Goal: Transaction & Acquisition: Book appointment/travel/reservation

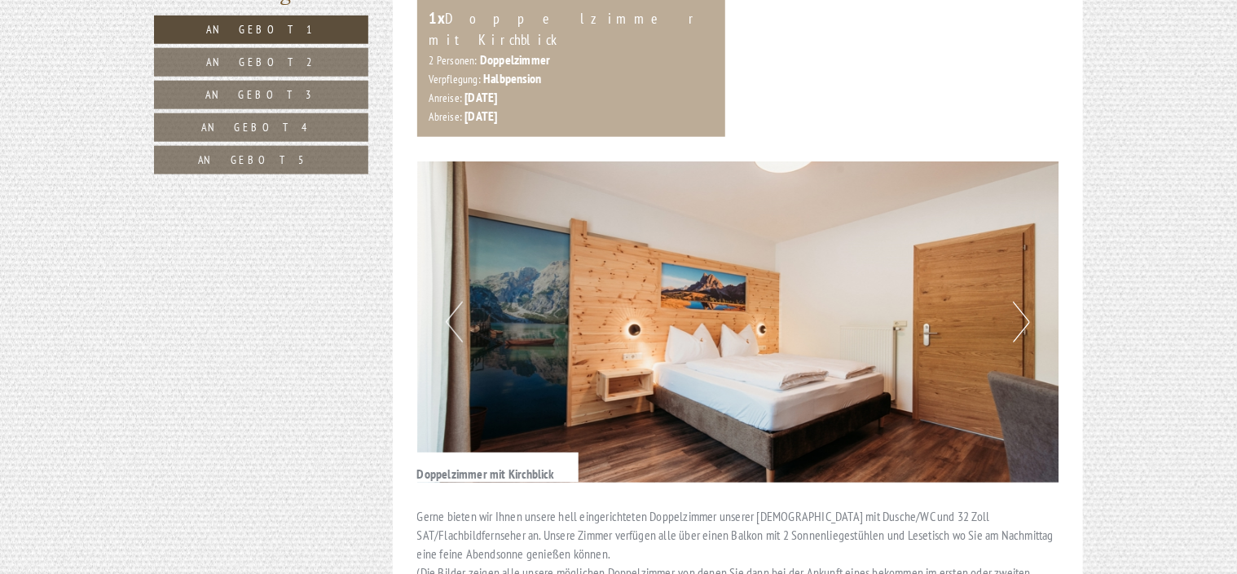
scroll to position [896, 0]
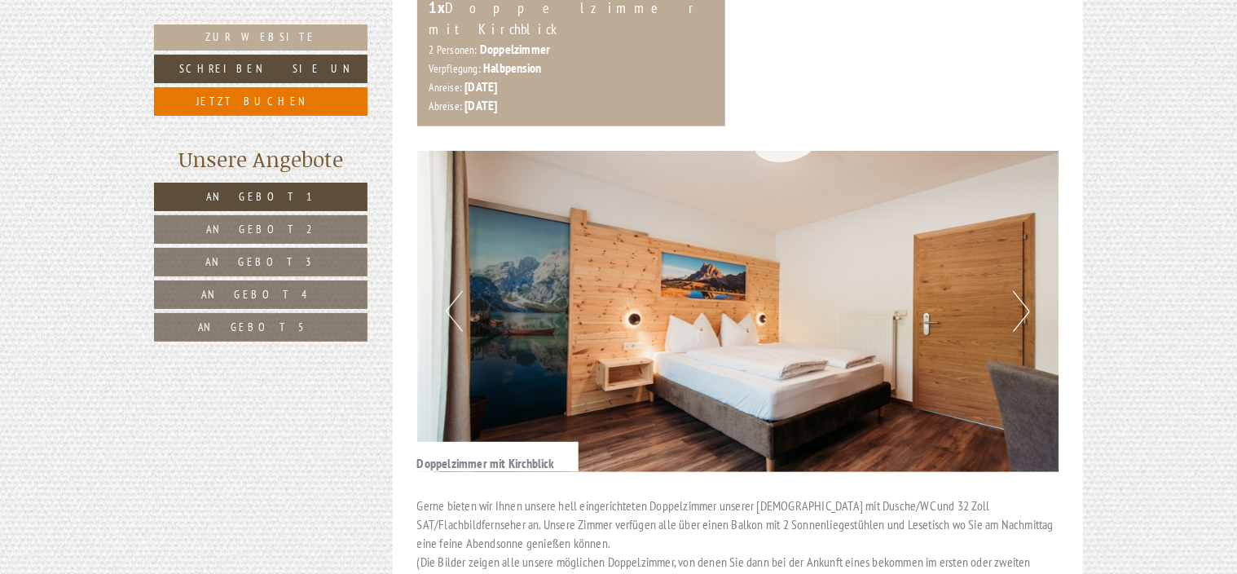
click at [1010, 290] on img at bounding box center [738, 311] width 642 height 321
click at [1017, 296] on button "Next" at bounding box center [1021, 311] width 17 height 41
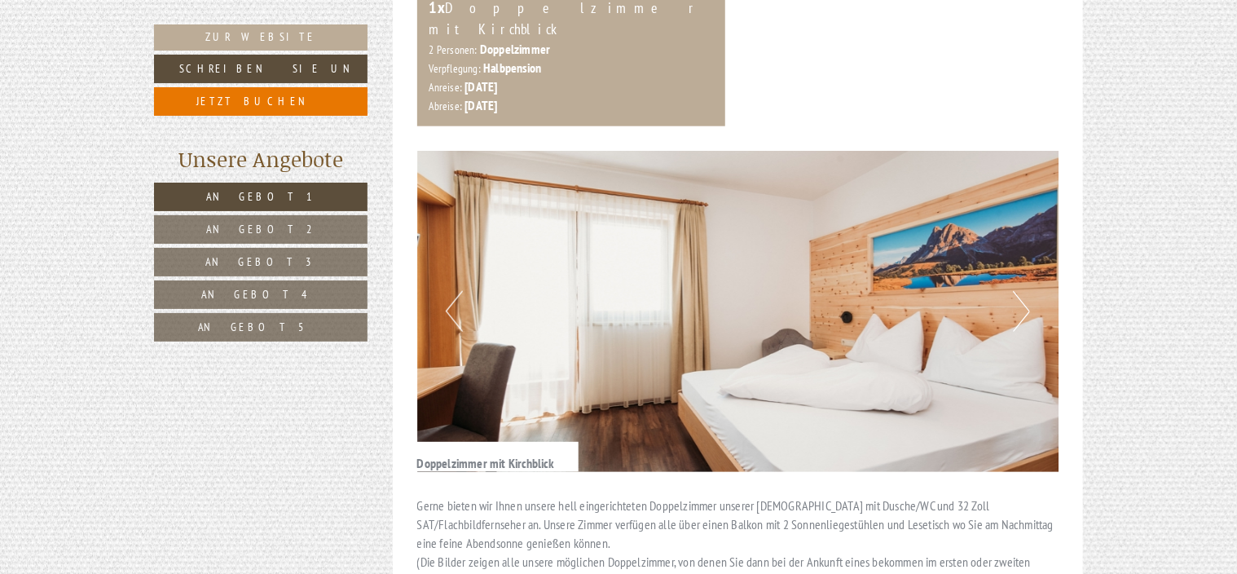
click at [1017, 296] on button "Next" at bounding box center [1021, 311] width 17 height 41
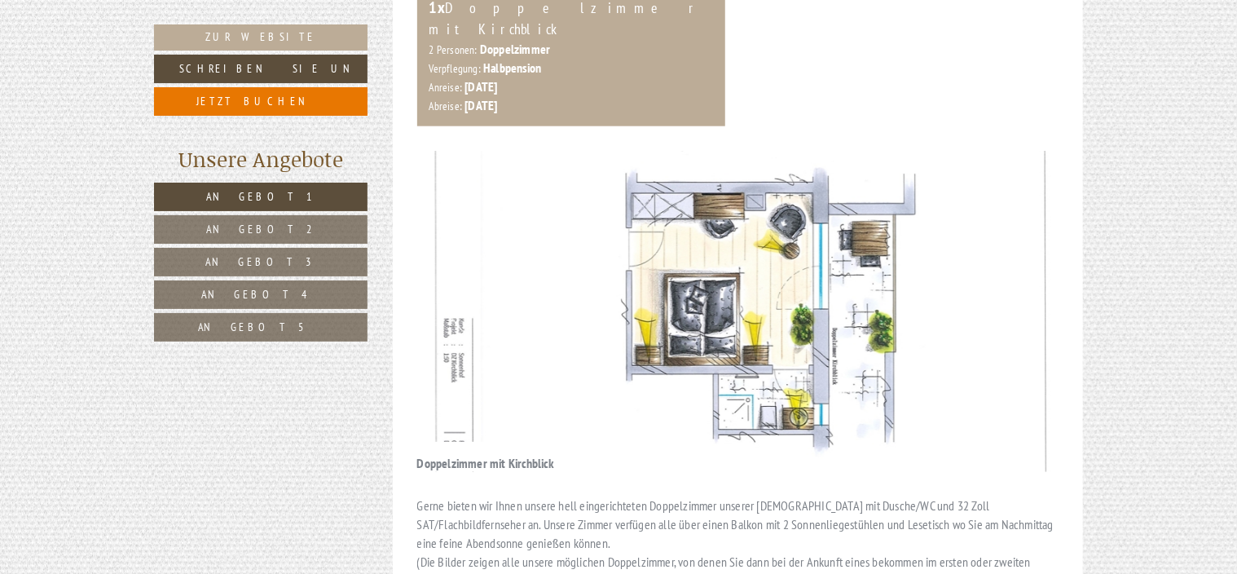
click at [1017, 296] on button "Next" at bounding box center [1021, 311] width 17 height 41
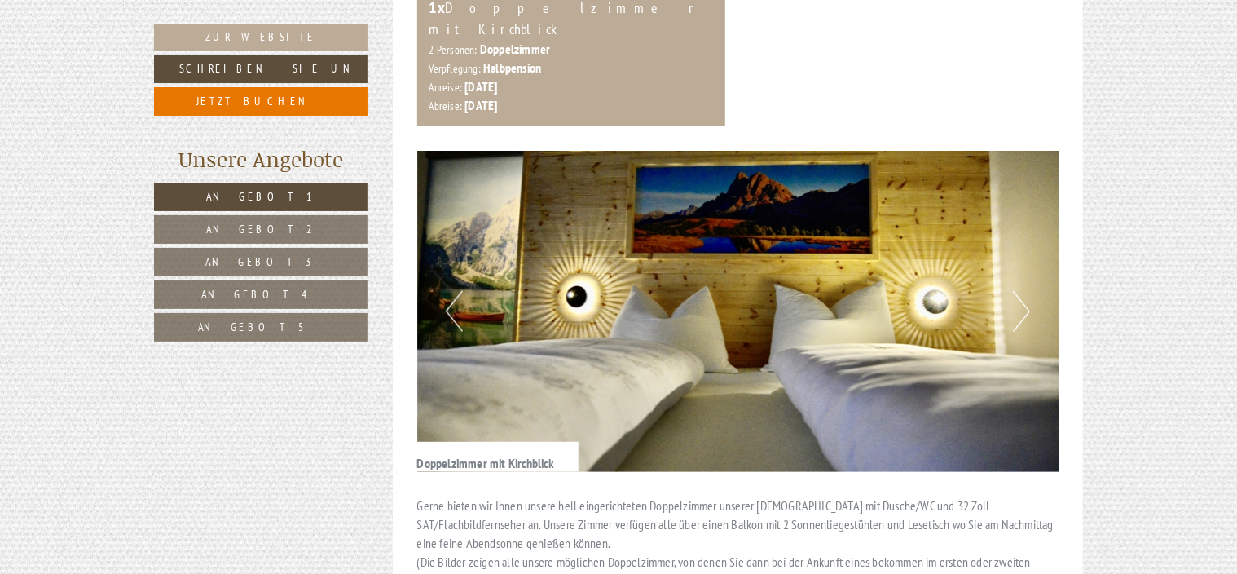
click at [1017, 296] on button "Next" at bounding box center [1021, 311] width 17 height 41
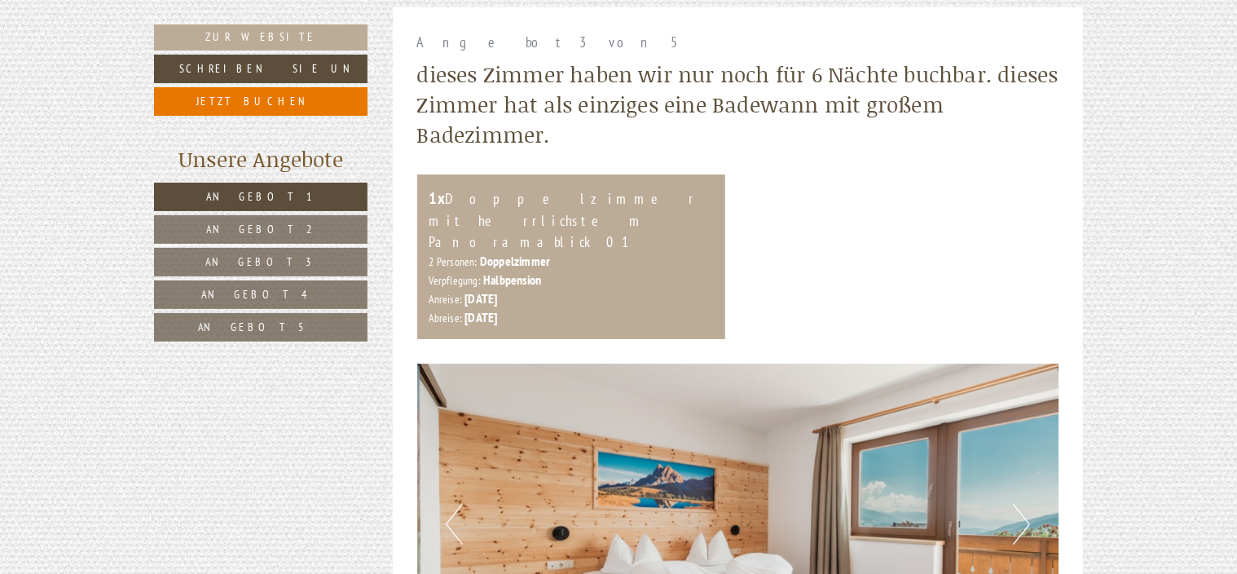
scroll to position [2852, 0]
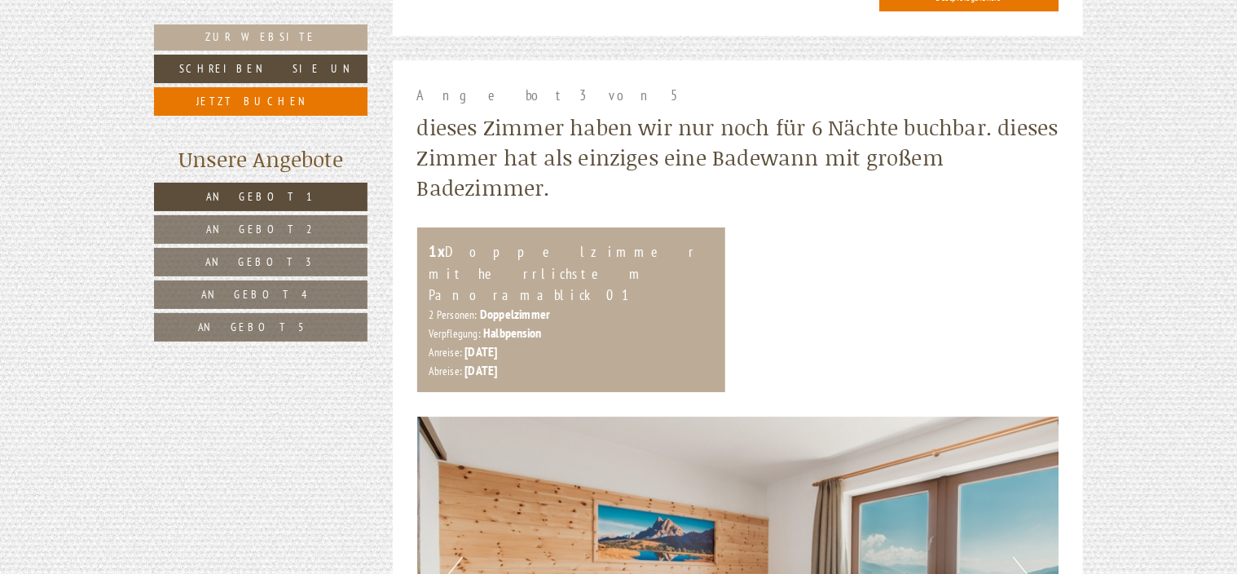
click at [261, 295] on span "Angebot 4" at bounding box center [260, 294] width 119 height 15
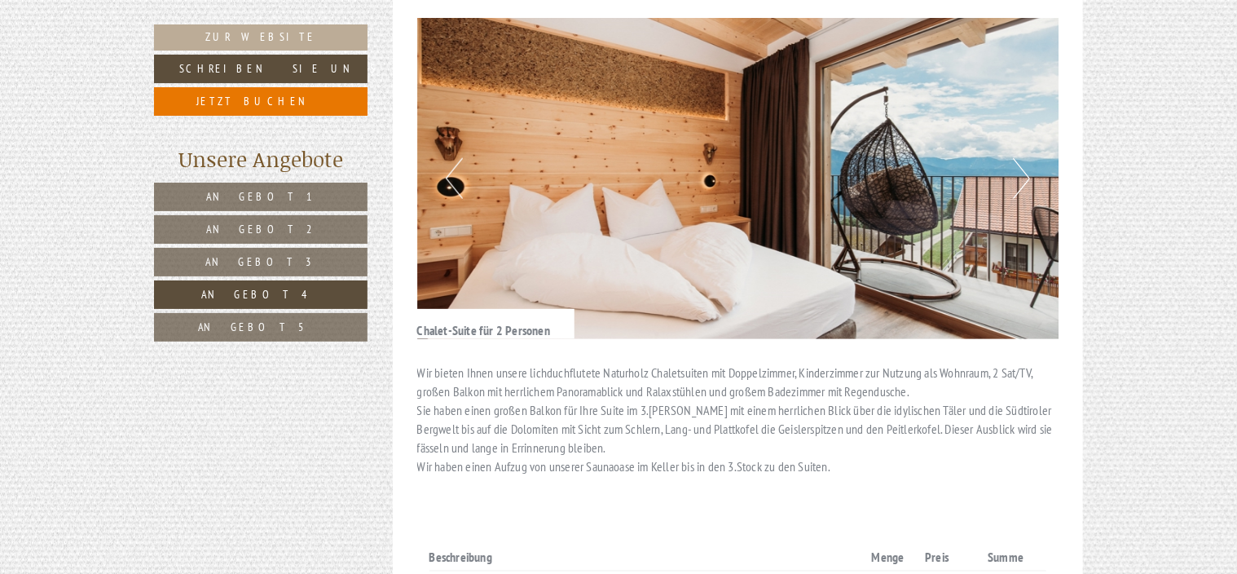
scroll to position [1150, 0]
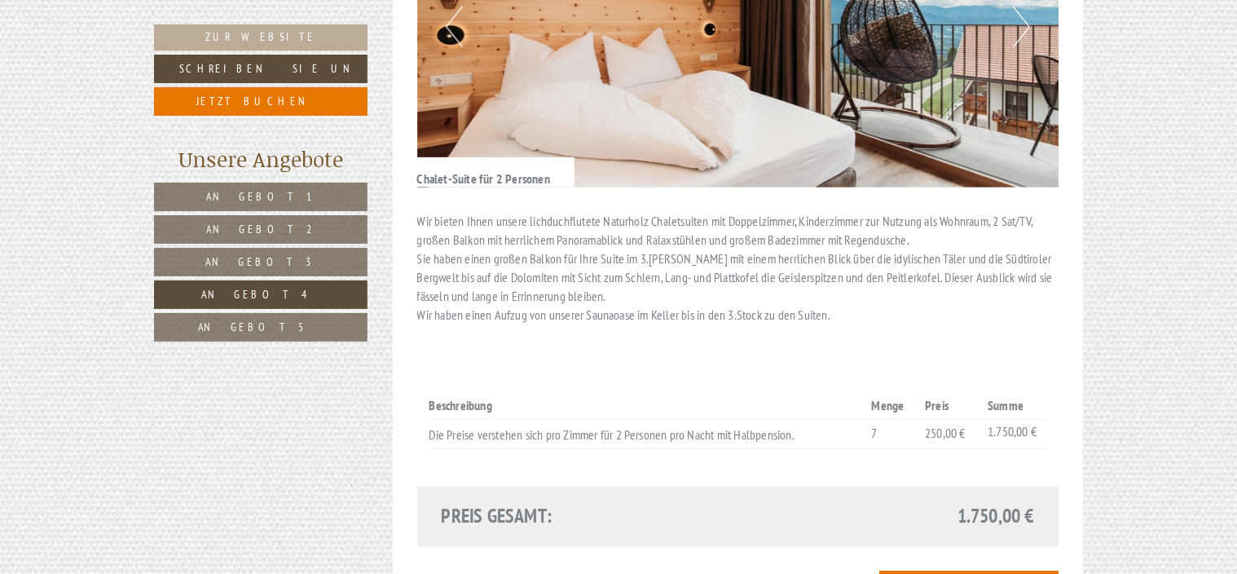
click at [265, 323] on span "Angebot 5" at bounding box center [261, 326] width 126 height 15
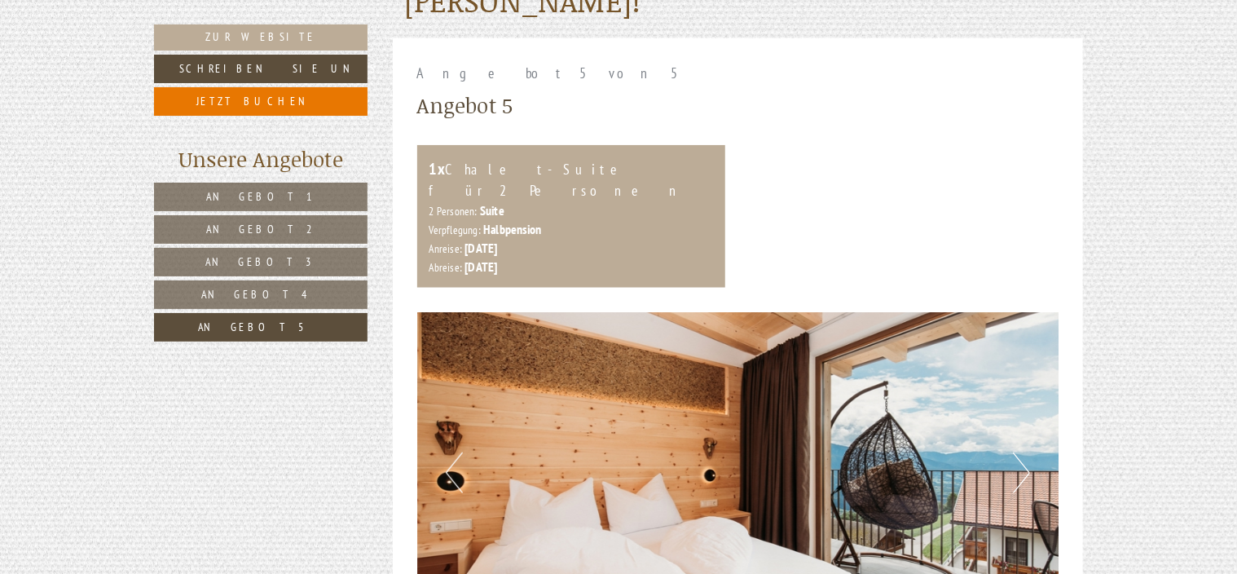
scroll to position [743, 0]
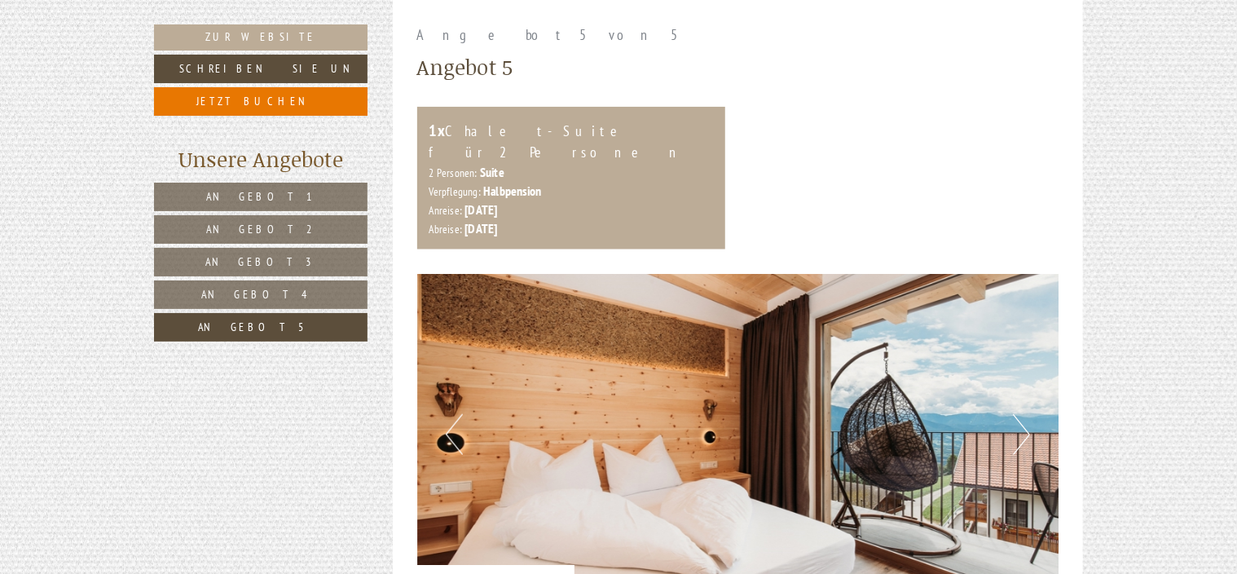
click at [268, 222] on span "Angebot 2" at bounding box center [260, 229] width 109 height 15
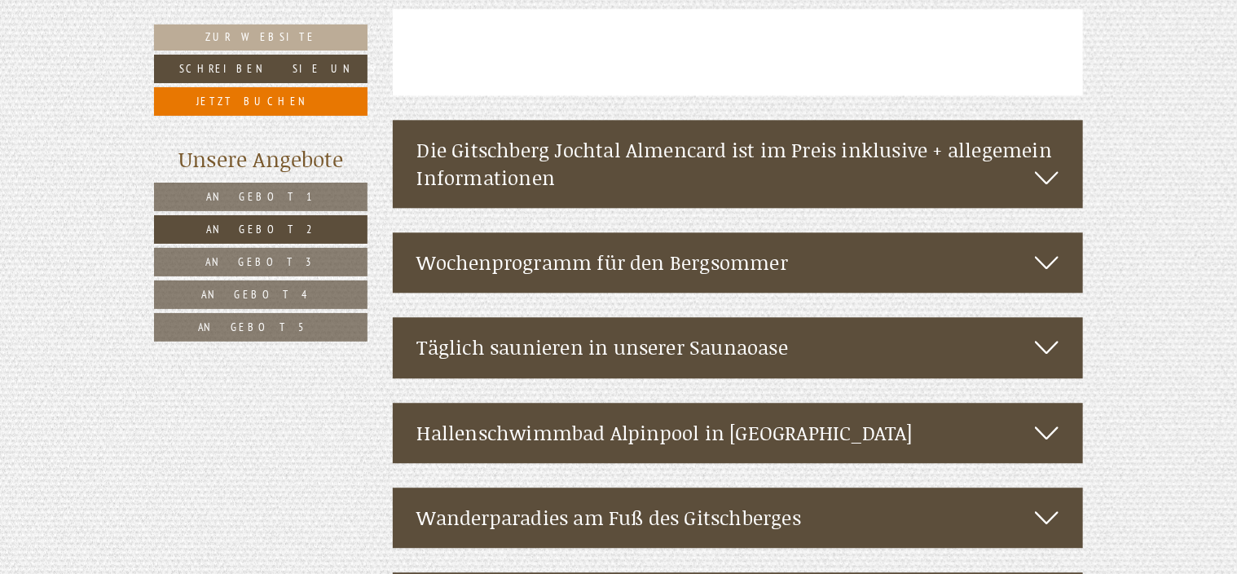
scroll to position [1965, 0]
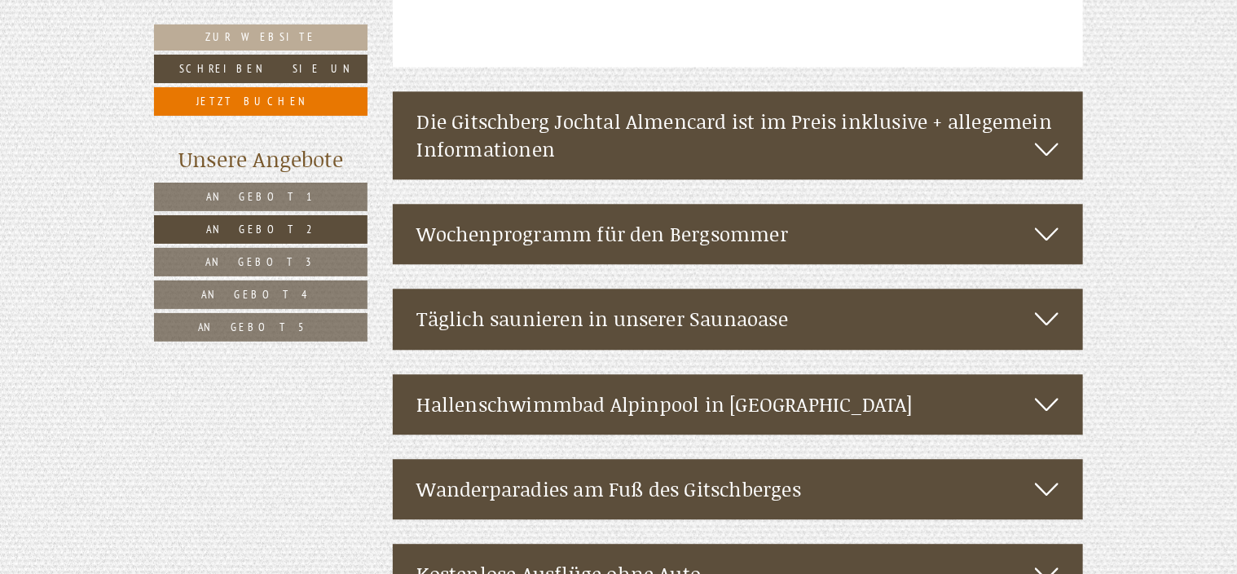
click at [1044, 306] on icon at bounding box center [1047, 319] width 24 height 28
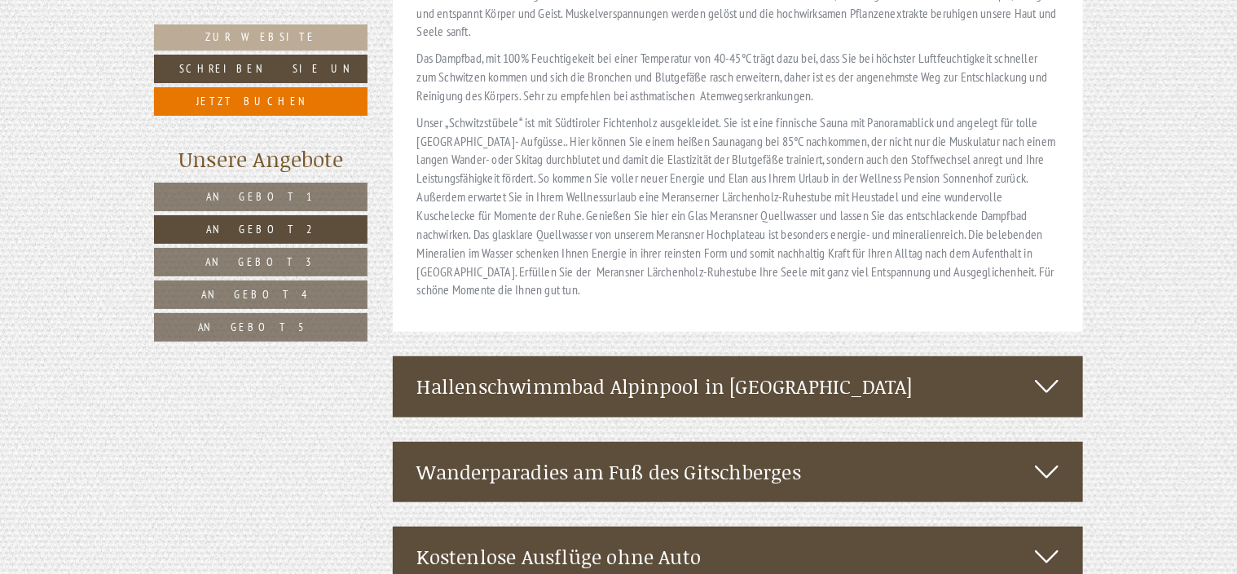
scroll to position [3513, 0]
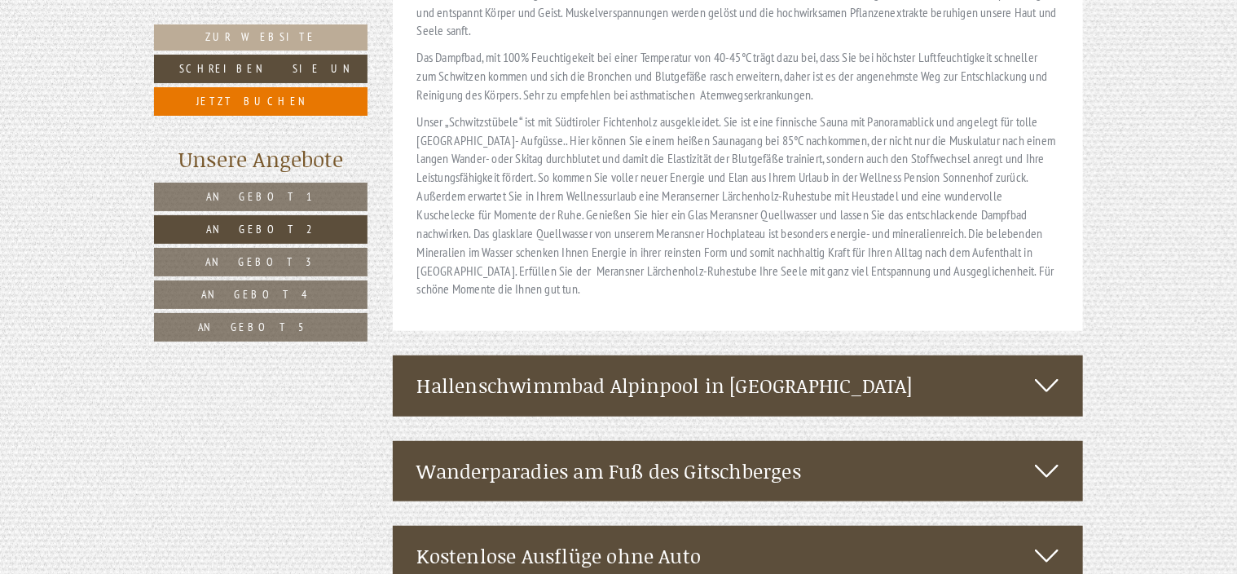
click at [1045, 372] on icon at bounding box center [1047, 386] width 24 height 28
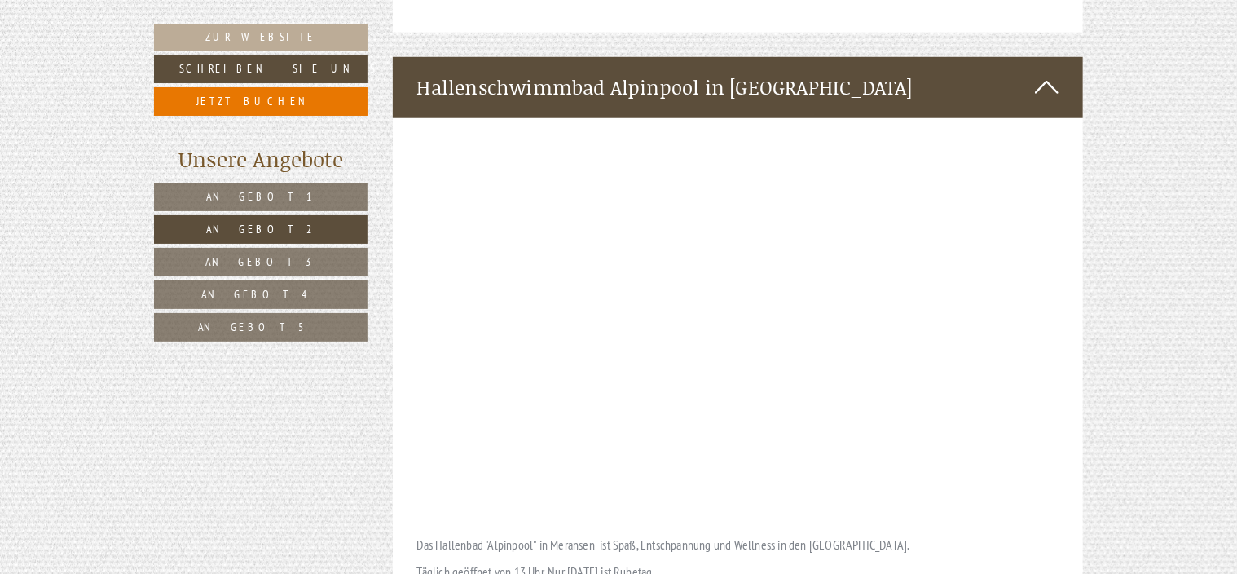
scroll to position [3839, 0]
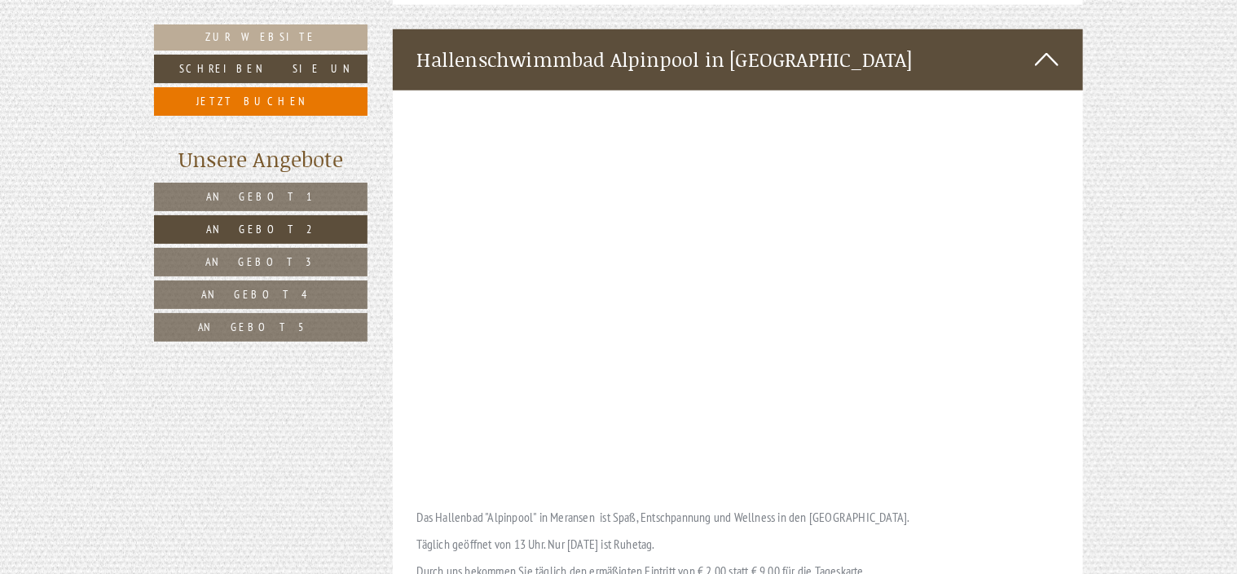
click at [1046, 46] on icon at bounding box center [1047, 60] width 24 height 28
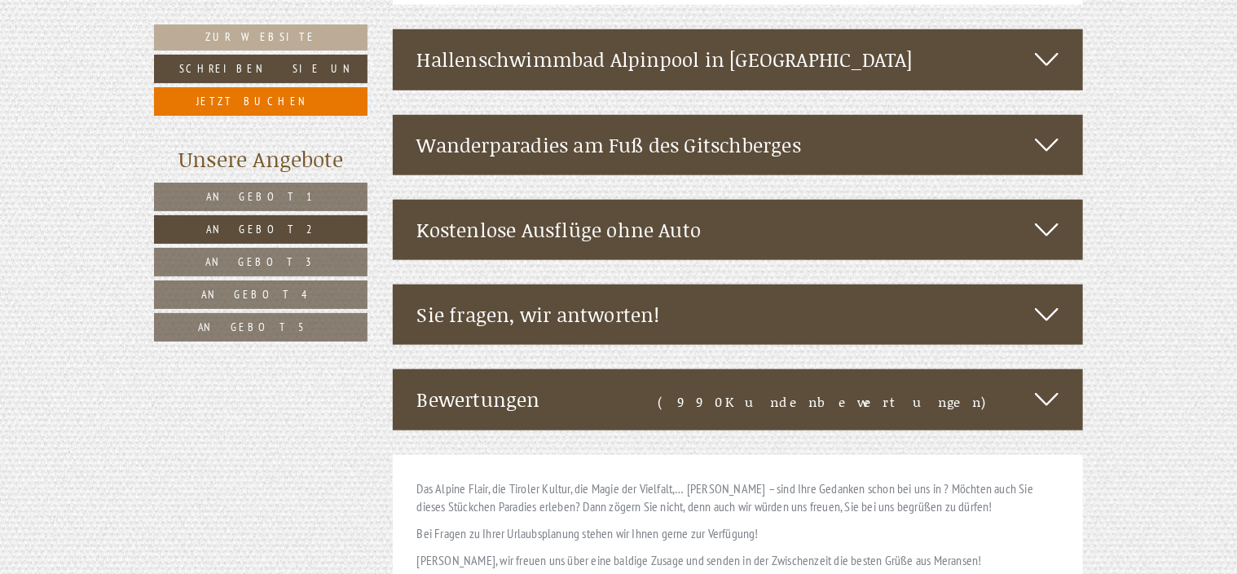
click at [1037, 216] on icon at bounding box center [1047, 230] width 24 height 28
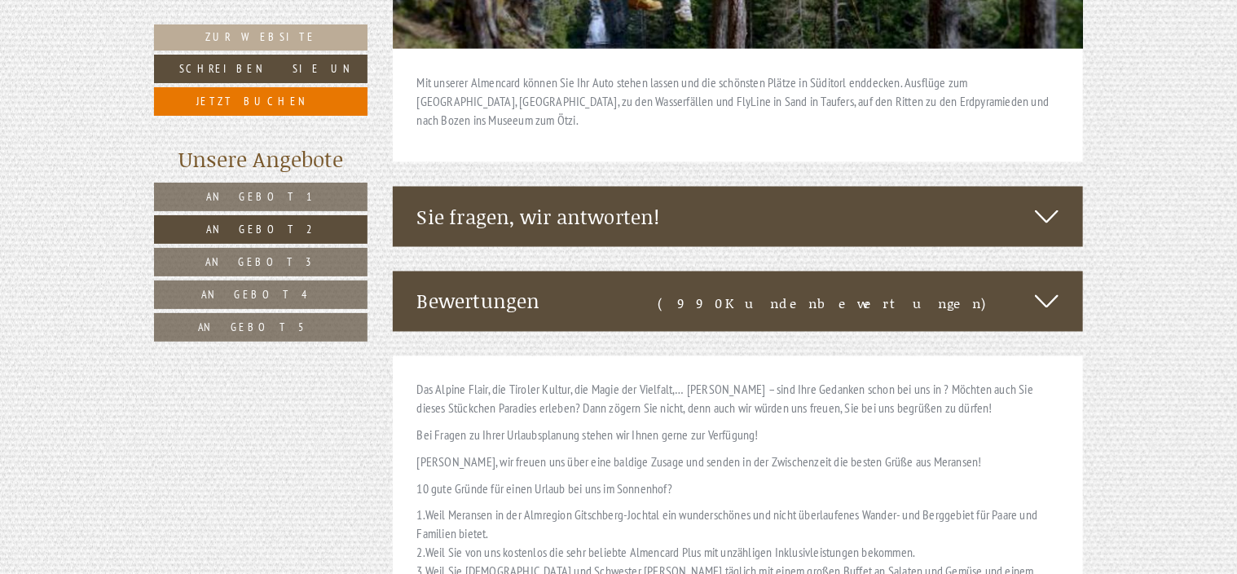
scroll to position [4425, 0]
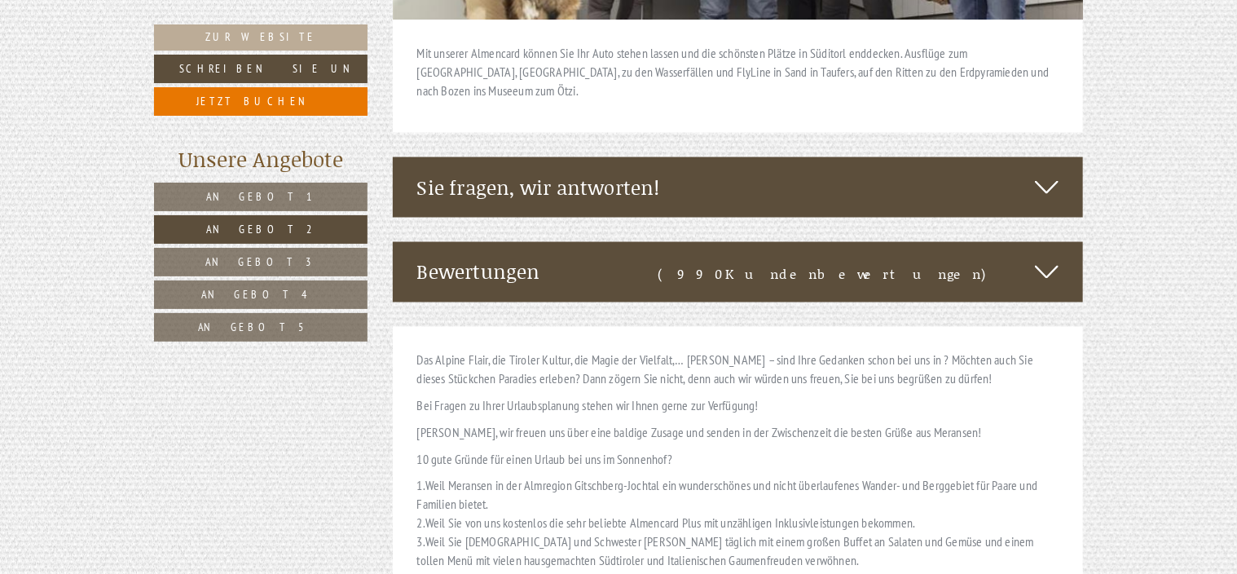
click at [1045, 258] on icon at bounding box center [1047, 272] width 24 height 28
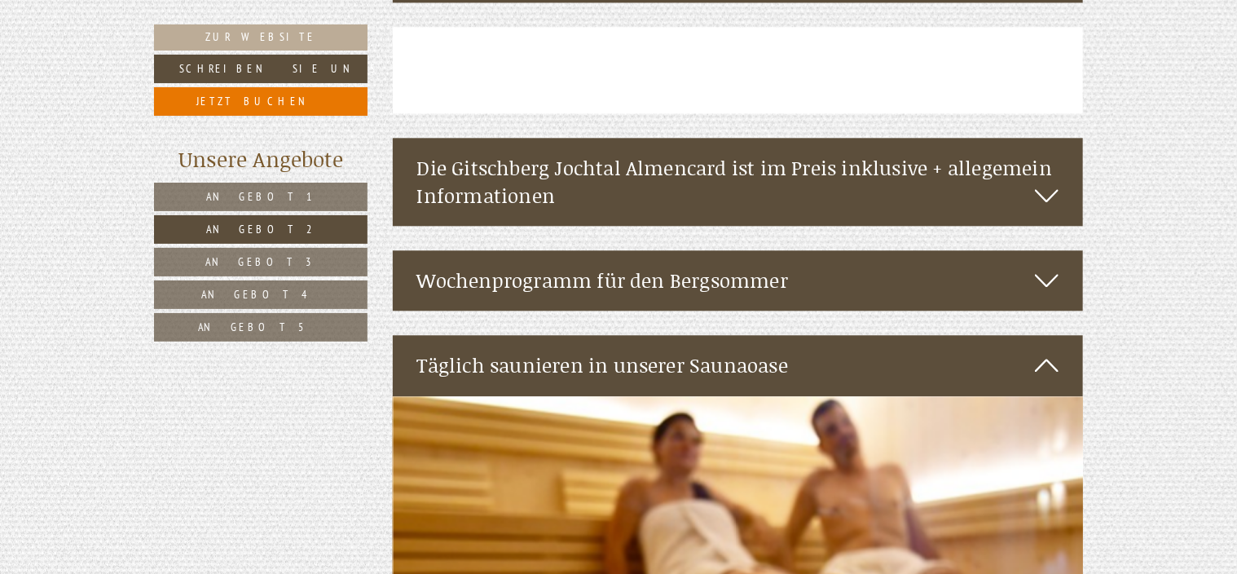
scroll to position [1899, 0]
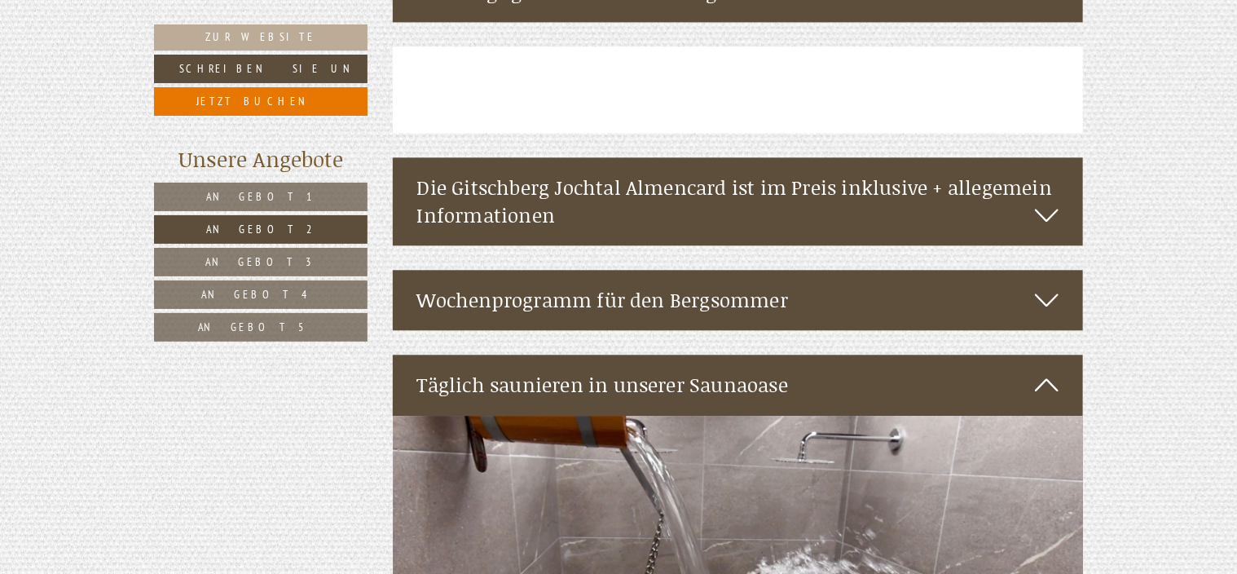
click at [254, 254] on span "Angebot 3" at bounding box center [260, 261] width 111 height 15
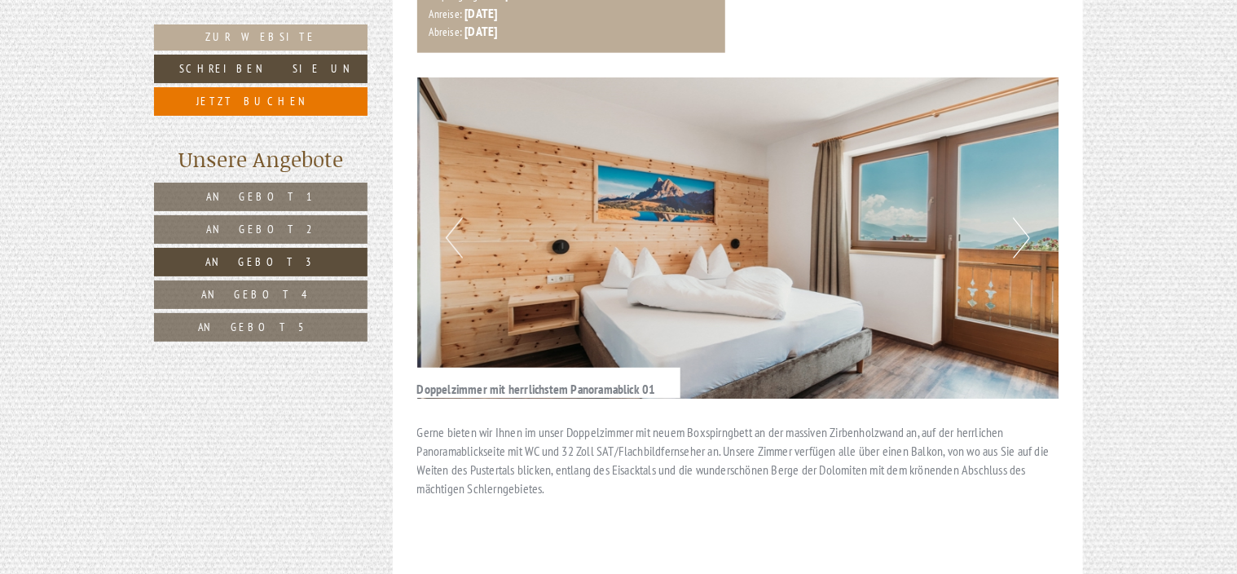
scroll to position [1150, 0]
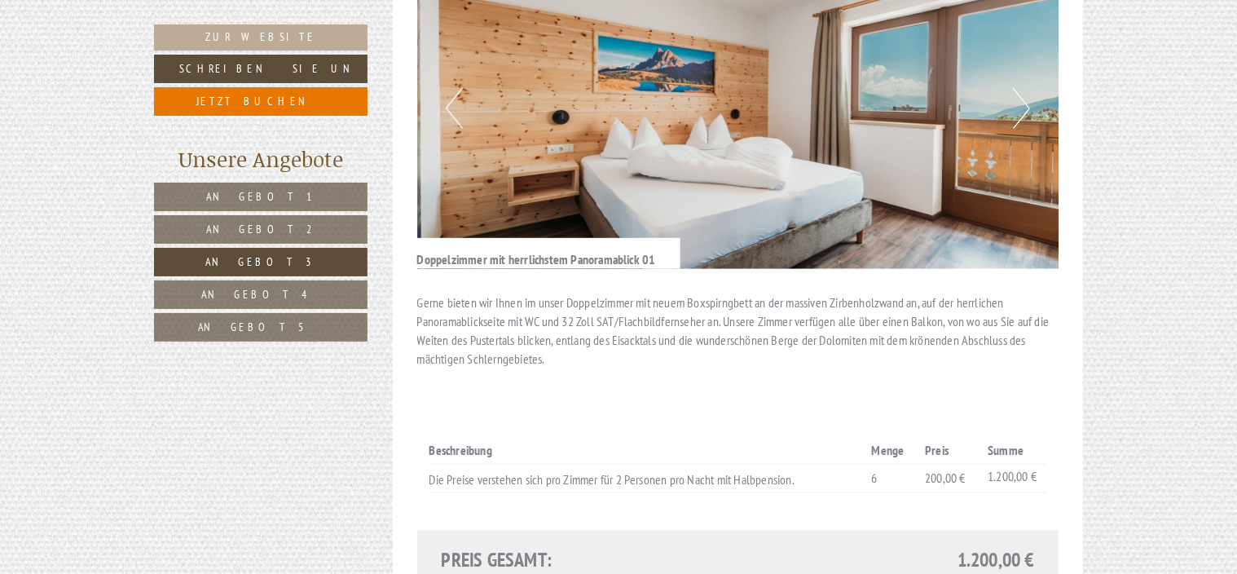
click at [282, 228] on span "Angebot 2" at bounding box center [260, 229] width 109 height 15
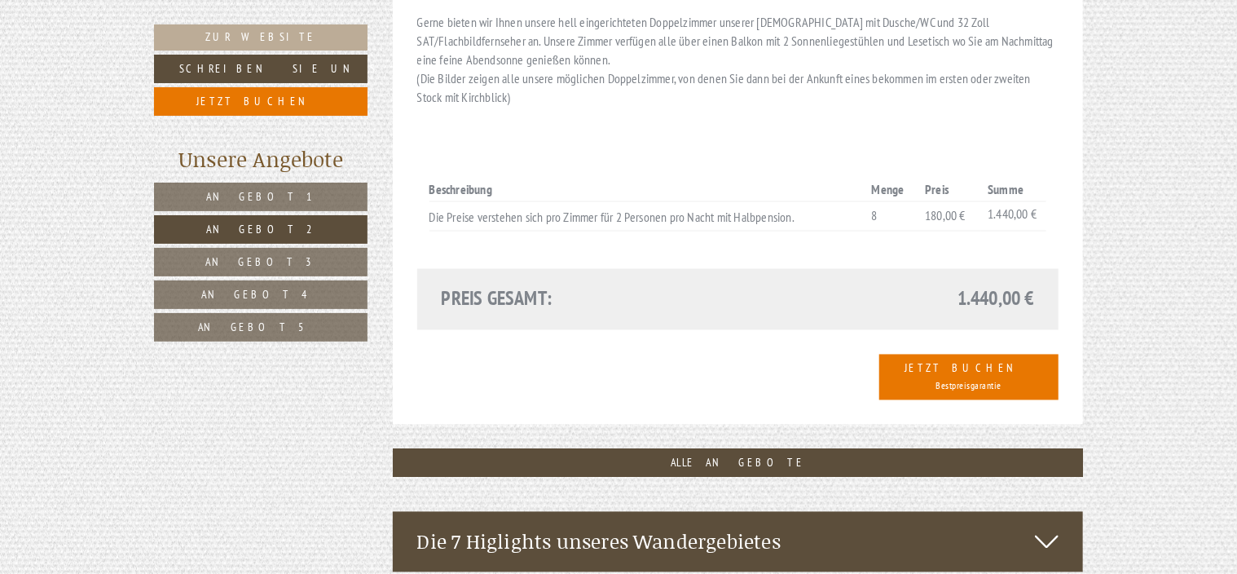
scroll to position [1385, 0]
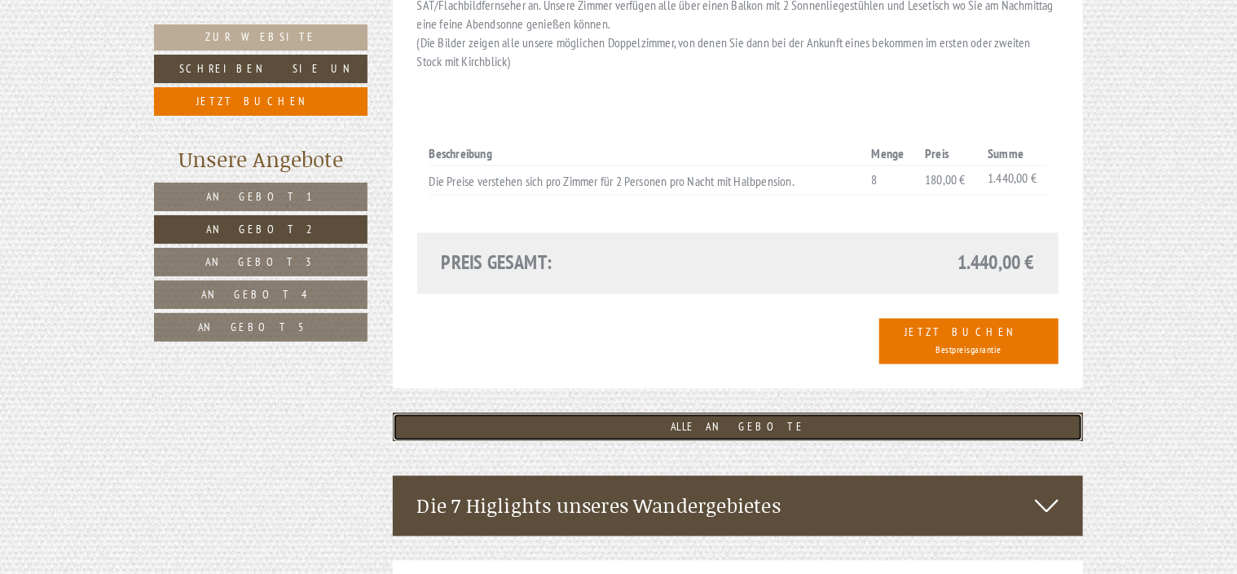
click at [670, 413] on link "ALLE ANGEBOTE" at bounding box center [738, 427] width 691 height 29
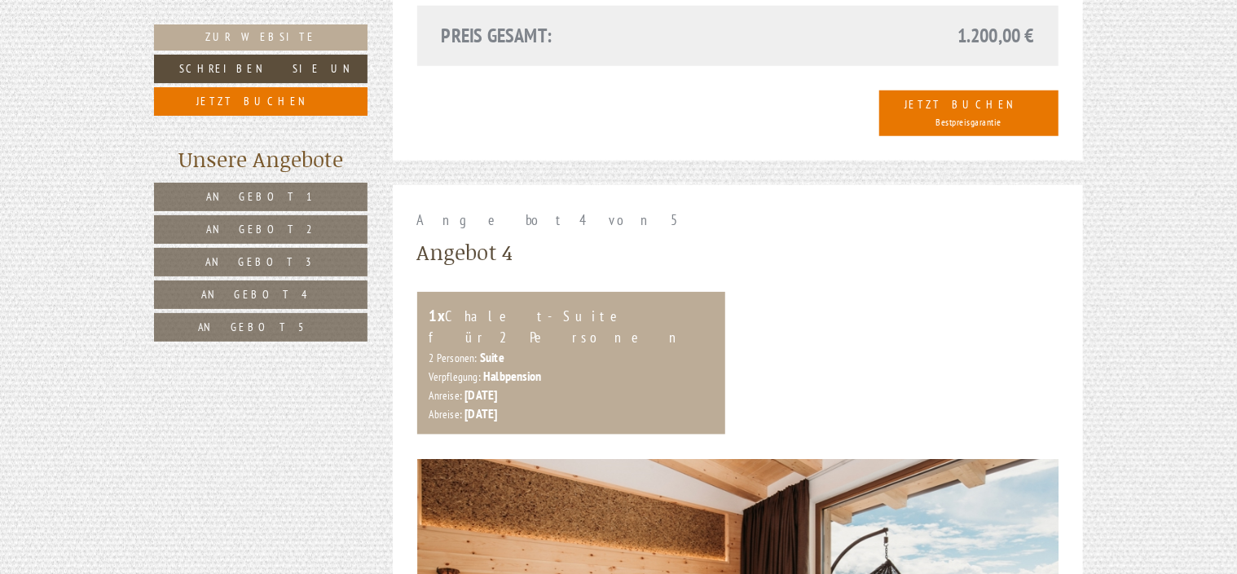
scroll to position [4002, 0]
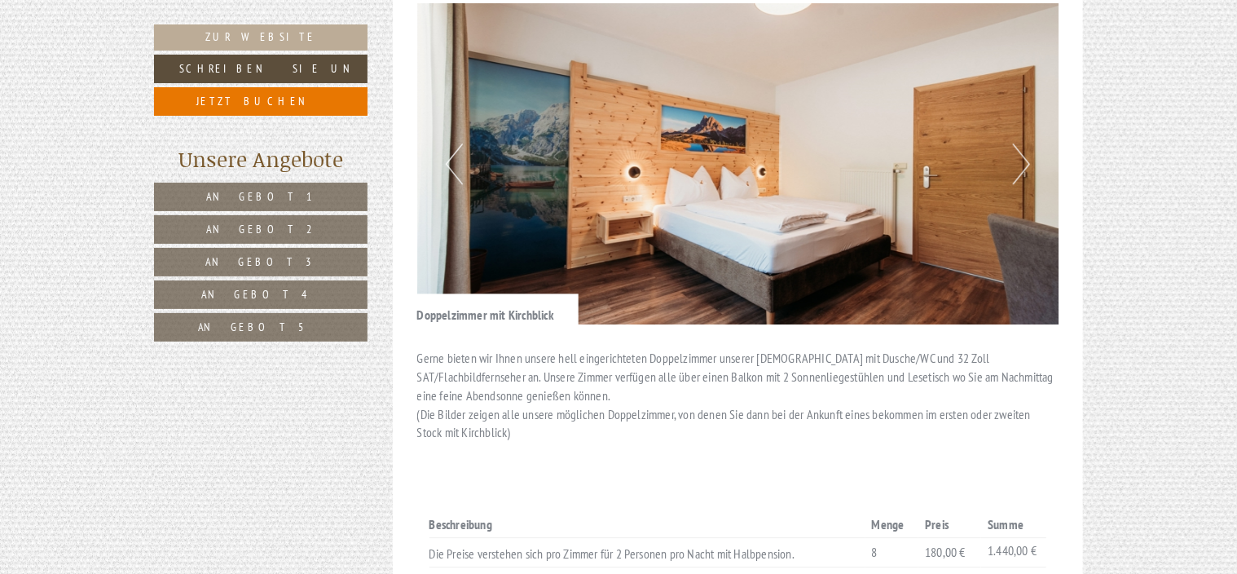
click at [242, 226] on span "Angebot 2" at bounding box center [260, 229] width 109 height 15
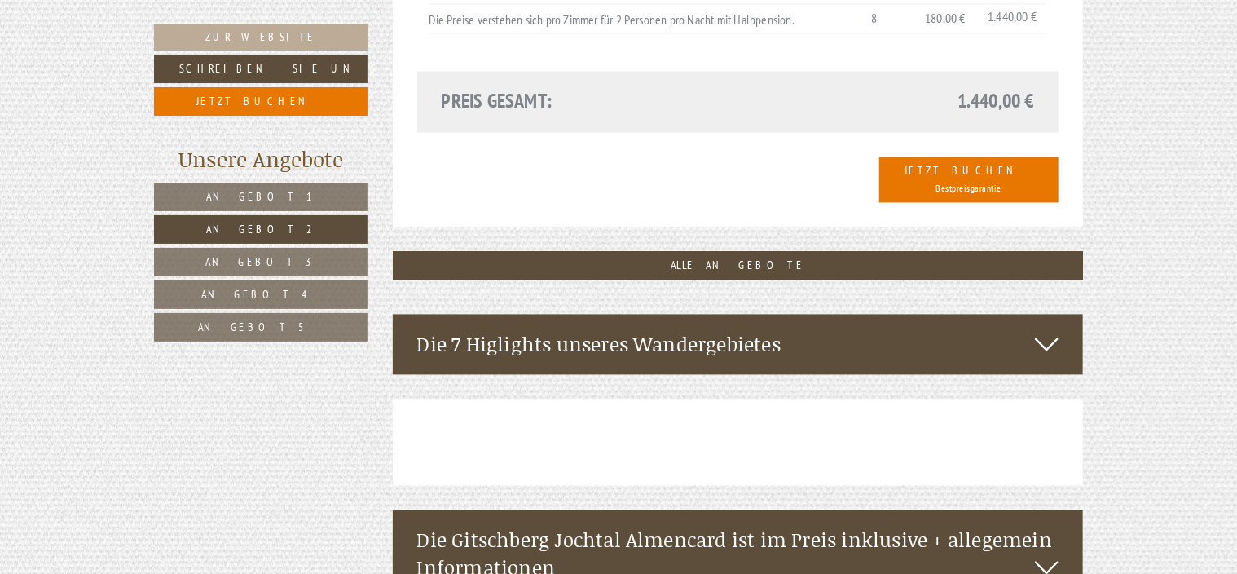
scroll to position [1558, 0]
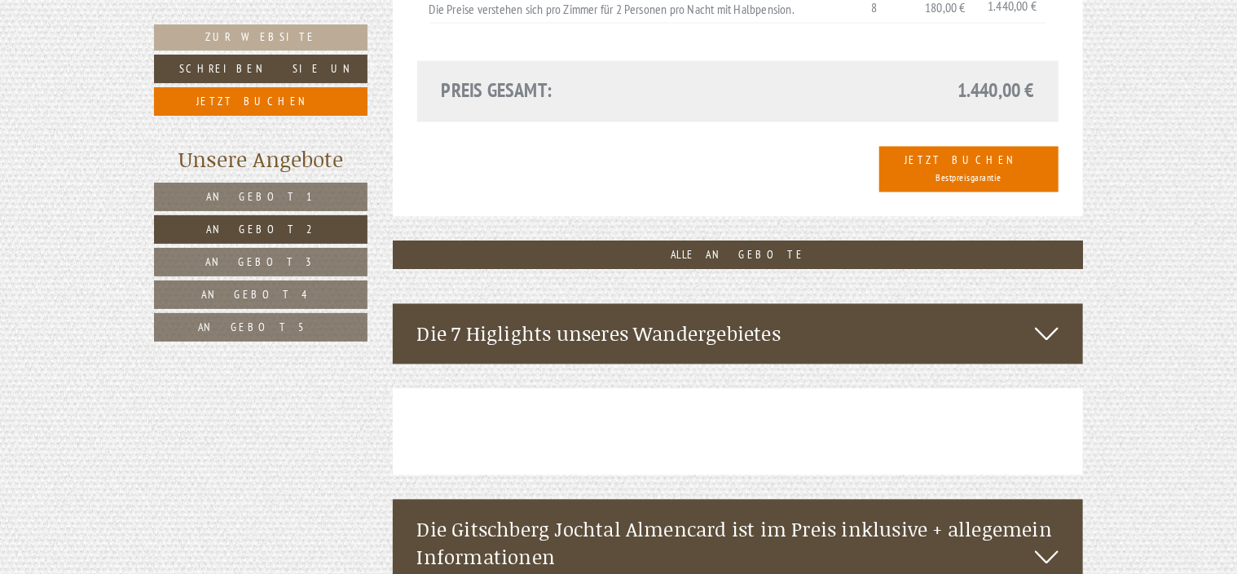
click at [1049, 319] on icon at bounding box center [1047, 333] width 24 height 28
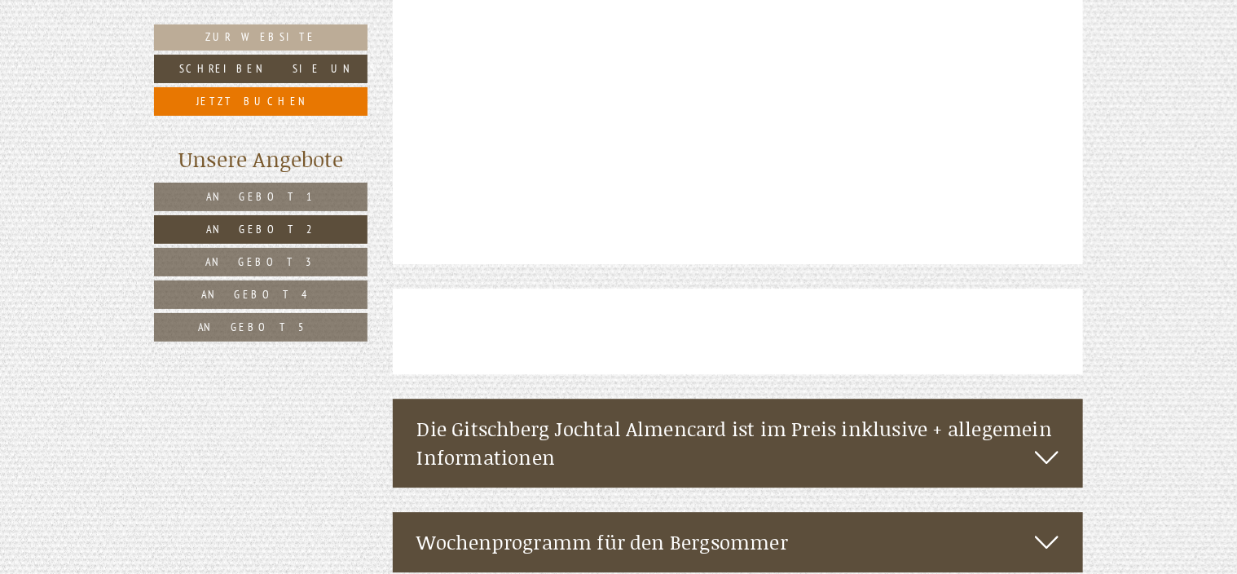
scroll to position [2047, 0]
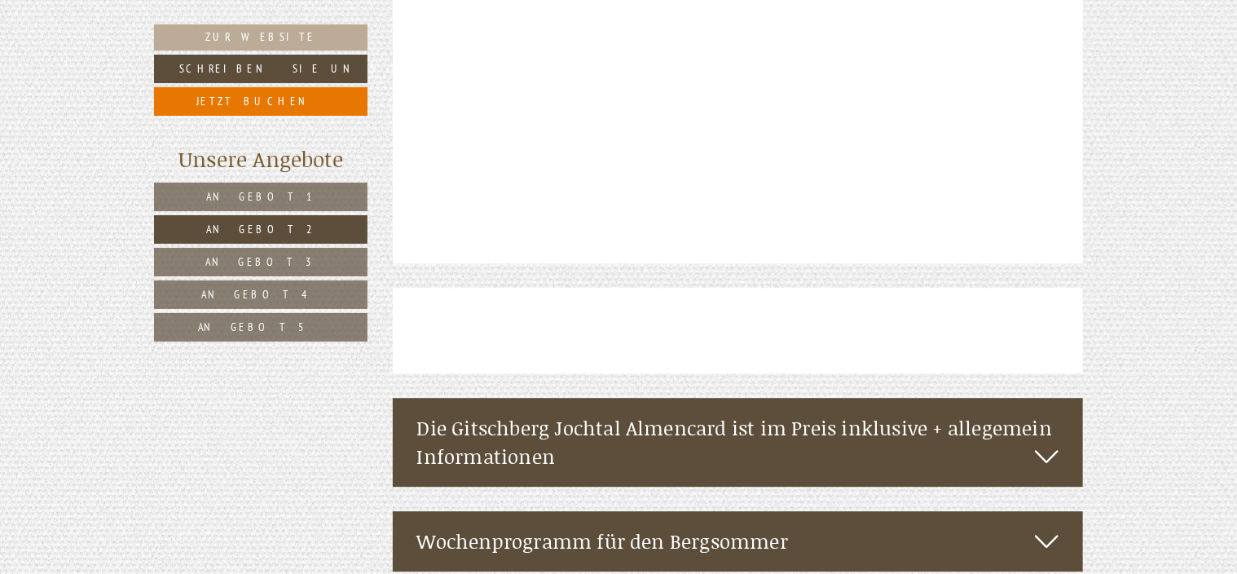
click at [1040, 442] on icon at bounding box center [1047, 456] width 24 height 28
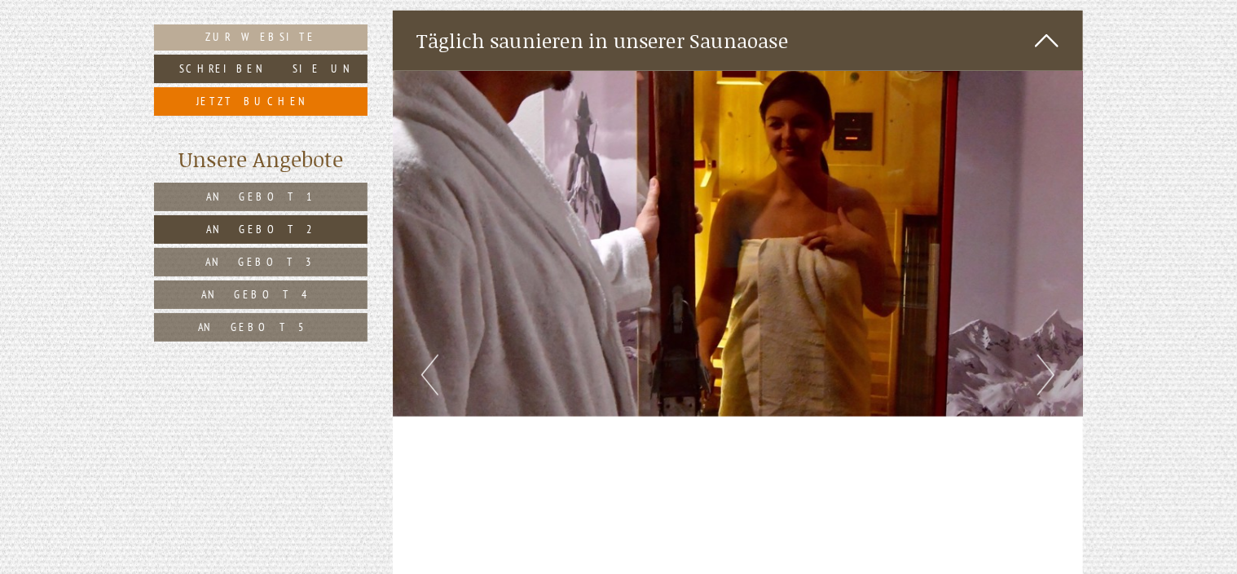
scroll to position [3676, 0]
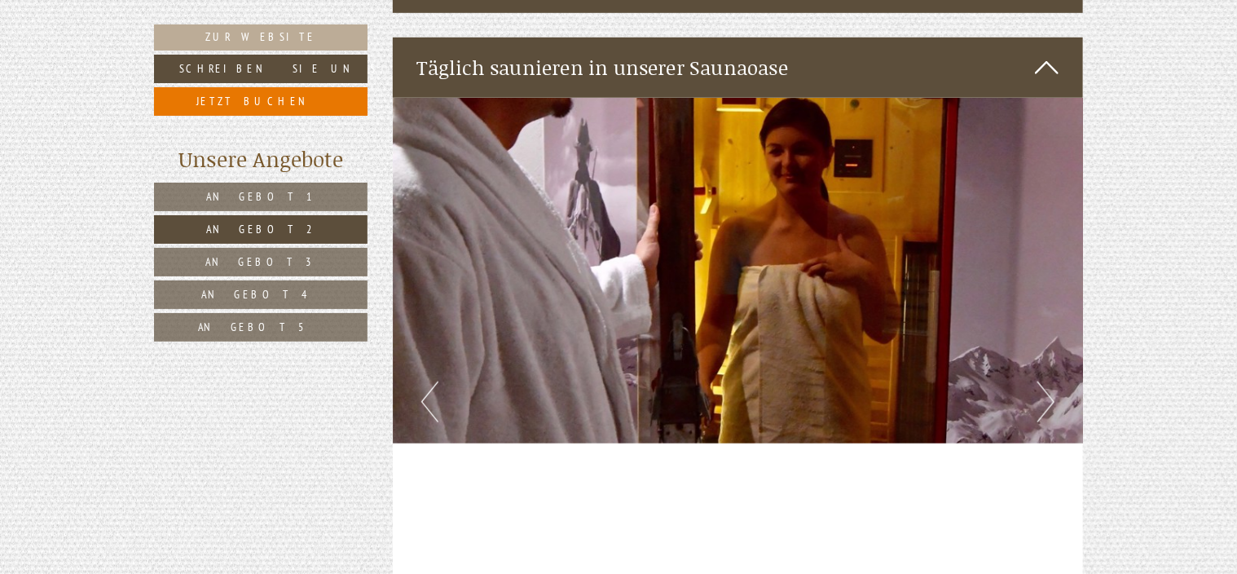
click at [1040, 381] on button "Next" at bounding box center [1045, 401] width 17 height 41
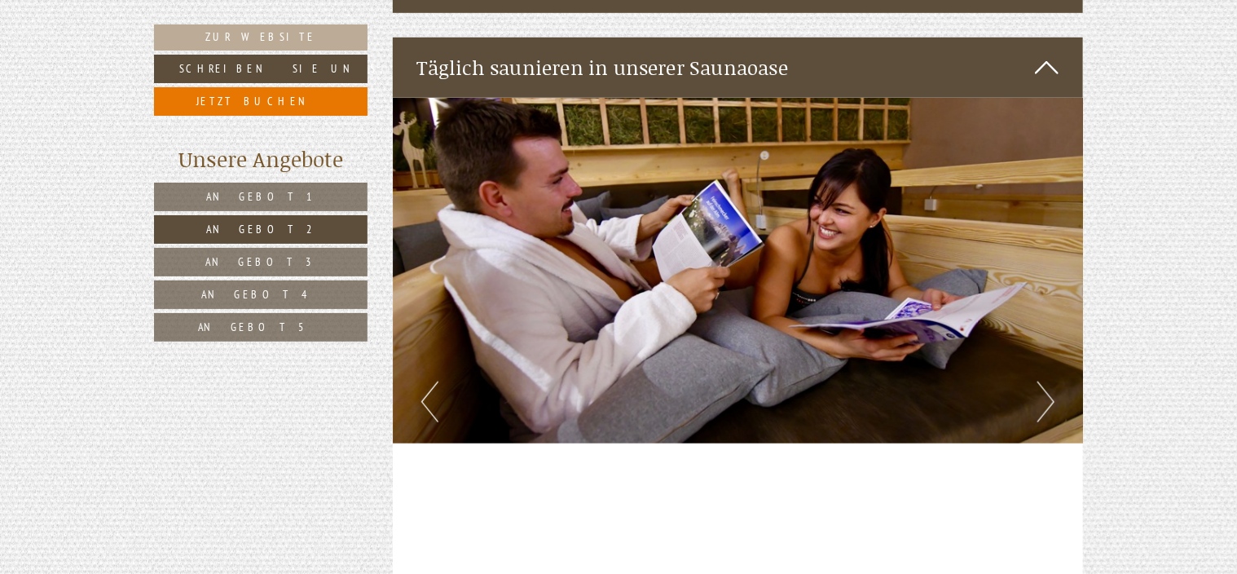
click at [1040, 381] on button "Next" at bounding box center [1045, 401] width 17 height 41
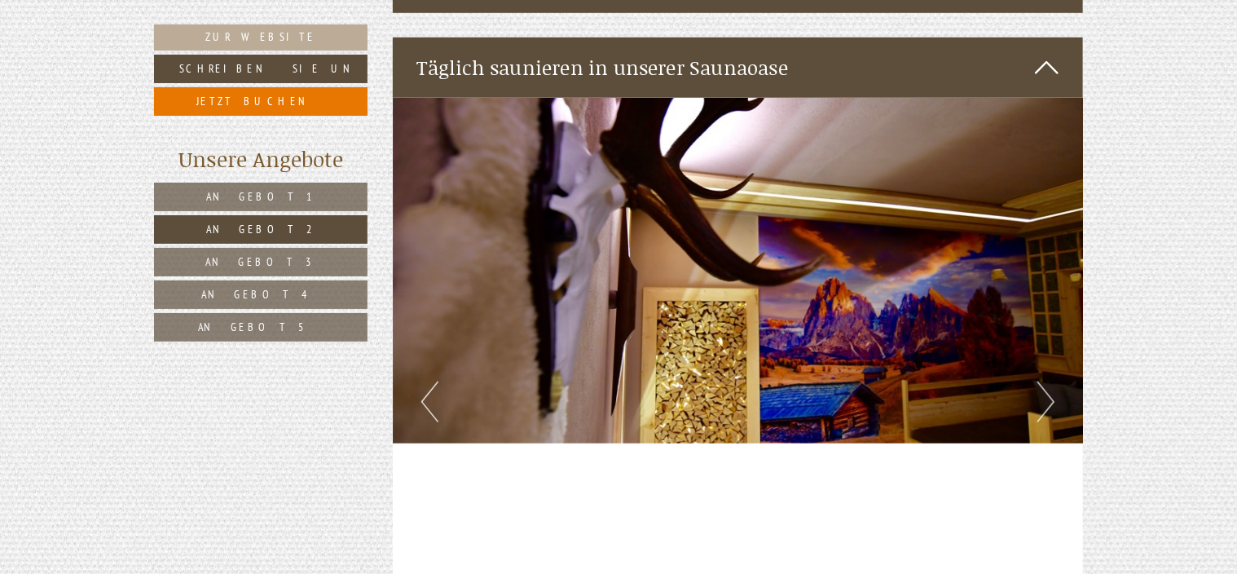
click at [1040, 381] on button "Next" at bounding box center [1045, 401] width 17 height 41
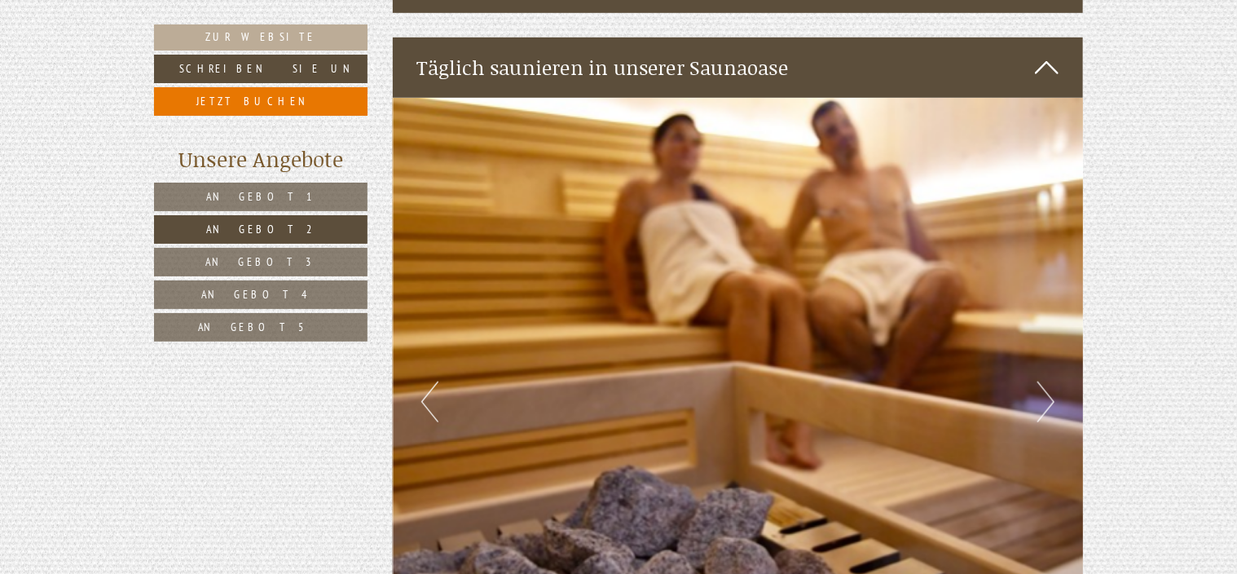
click at [1040, 381] on button "Next" at bounding box center [1045, 401] width 17 height 41
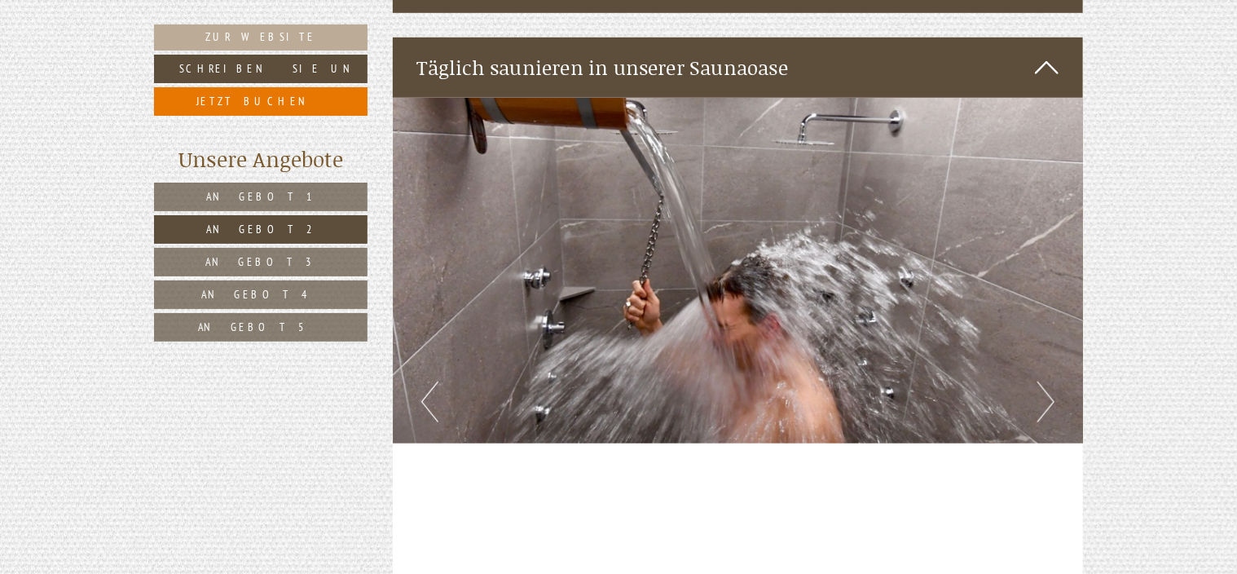
click at [1040, 381] on button "Next" at bounding box center [1045, 401] width 17 height 41
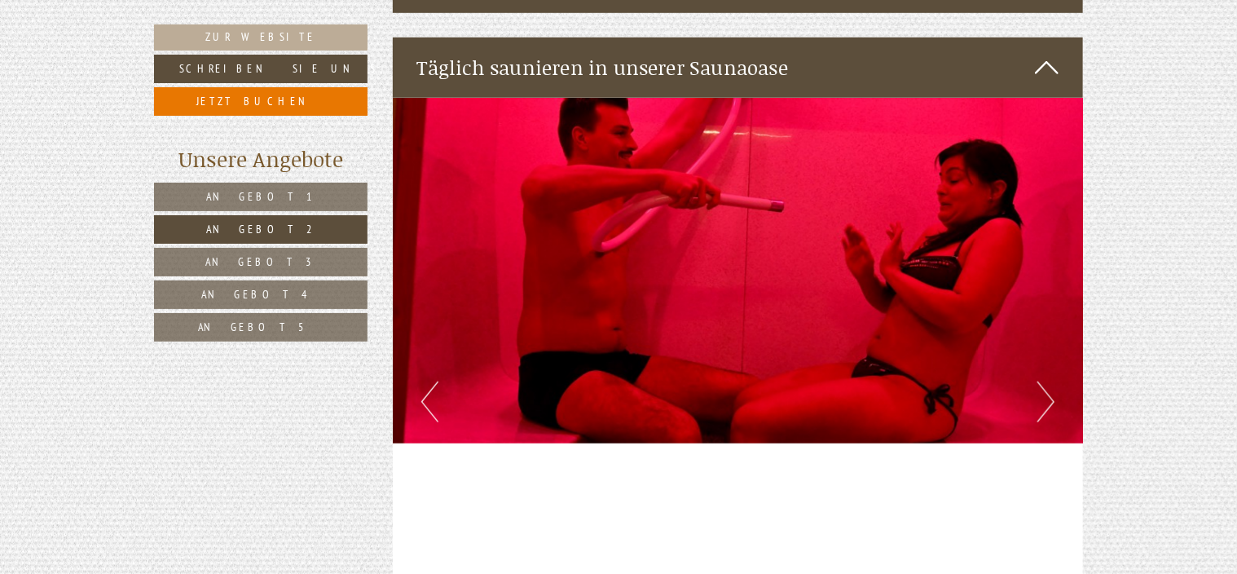
click at [1040, 381] on button "Next" at bounding box center [1045, 401] width 17 height 41
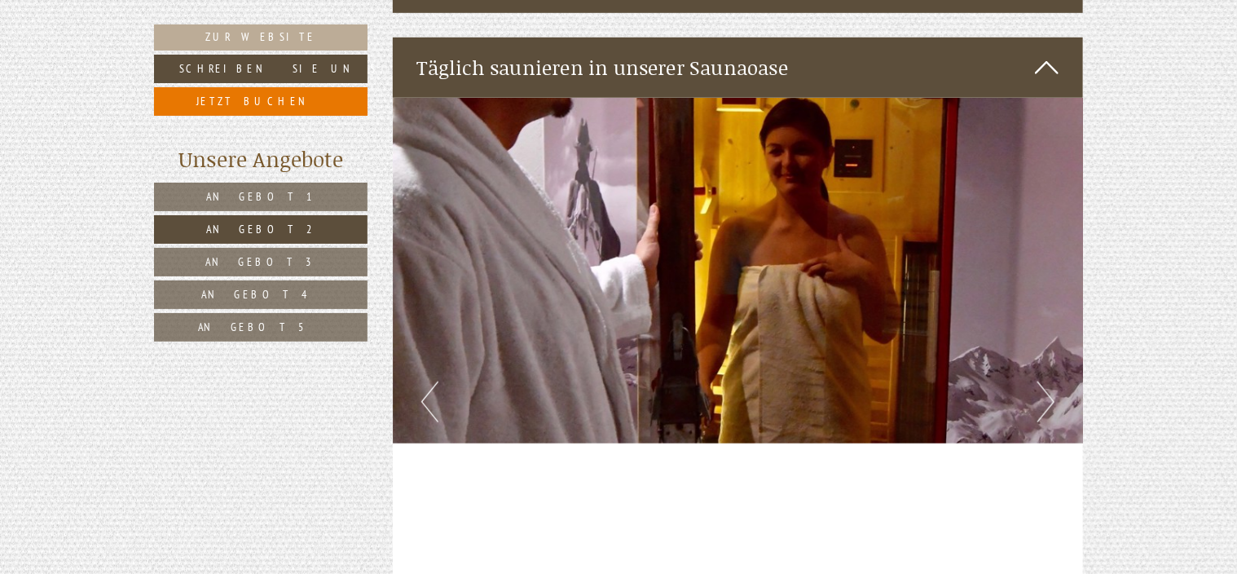
click at [1040, 381] on button "Next" at bounding box center [1045, 401] width 17 height 41
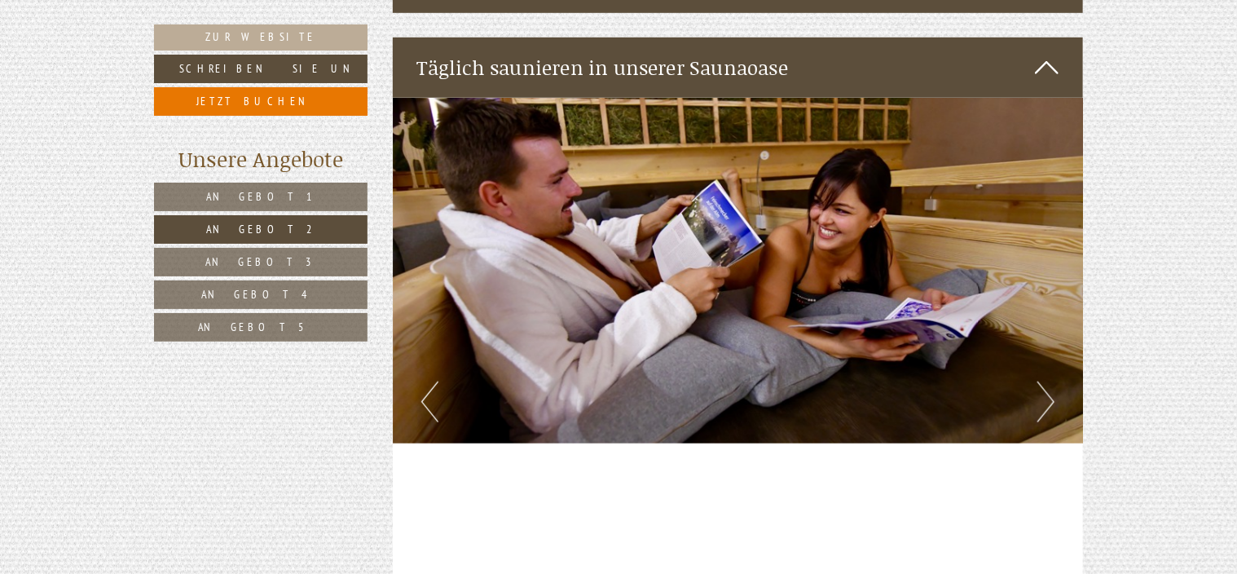
click at [1039, 381] on button "Next" at bounding box center [1045, 401] width 17 height 41
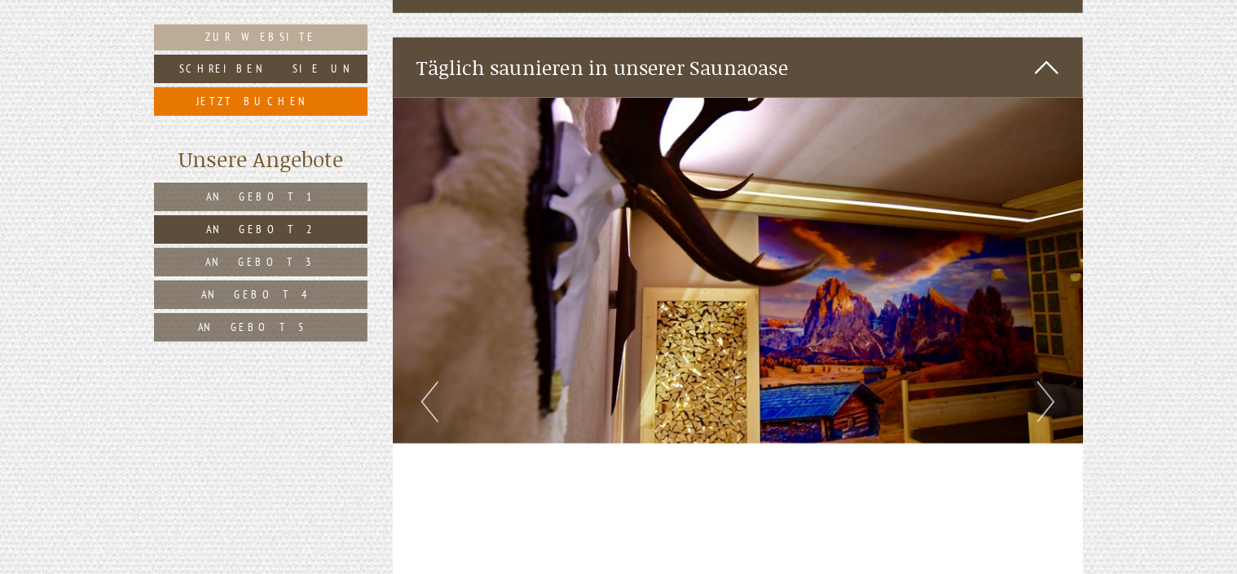
click at [1039, 381] on button "Next" at bounding box center [1045, 401] width 17 height 41
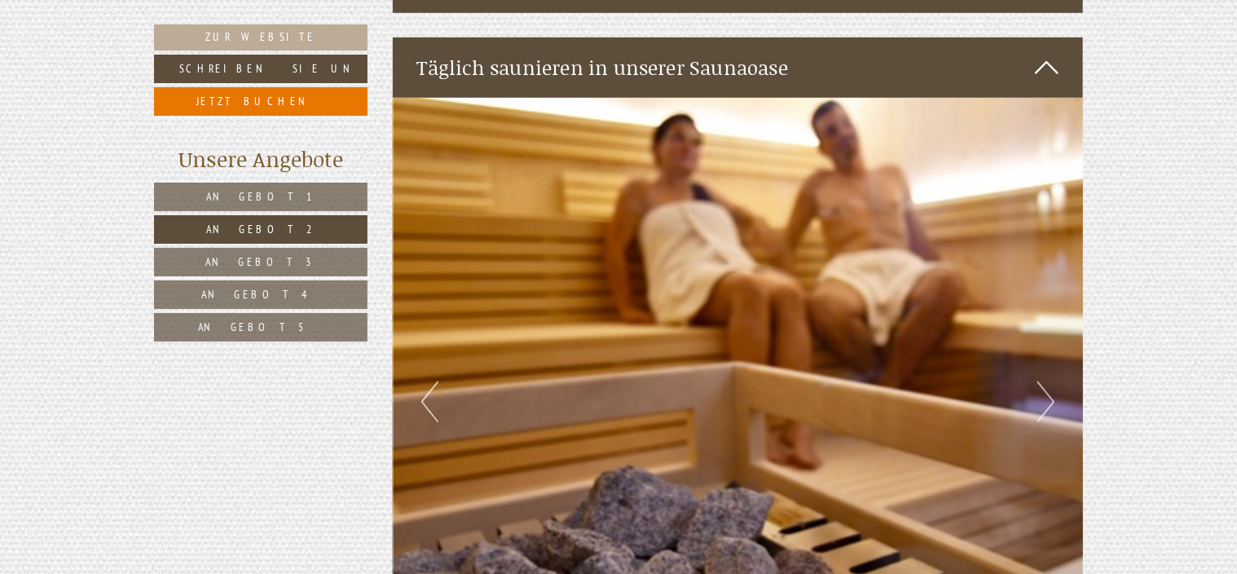
click at [1046, 54] on icon at bounding box center [1047, 68] width 24 height 28
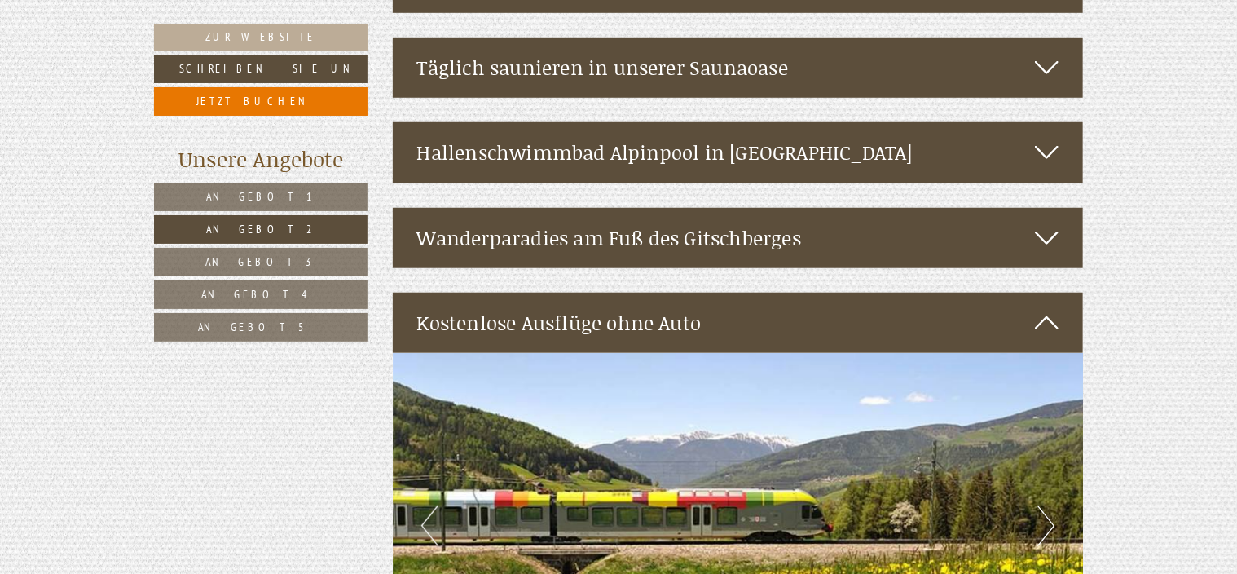
click at [1057, 224] on icon at bounding box center [1047, 238] width 24 height 28
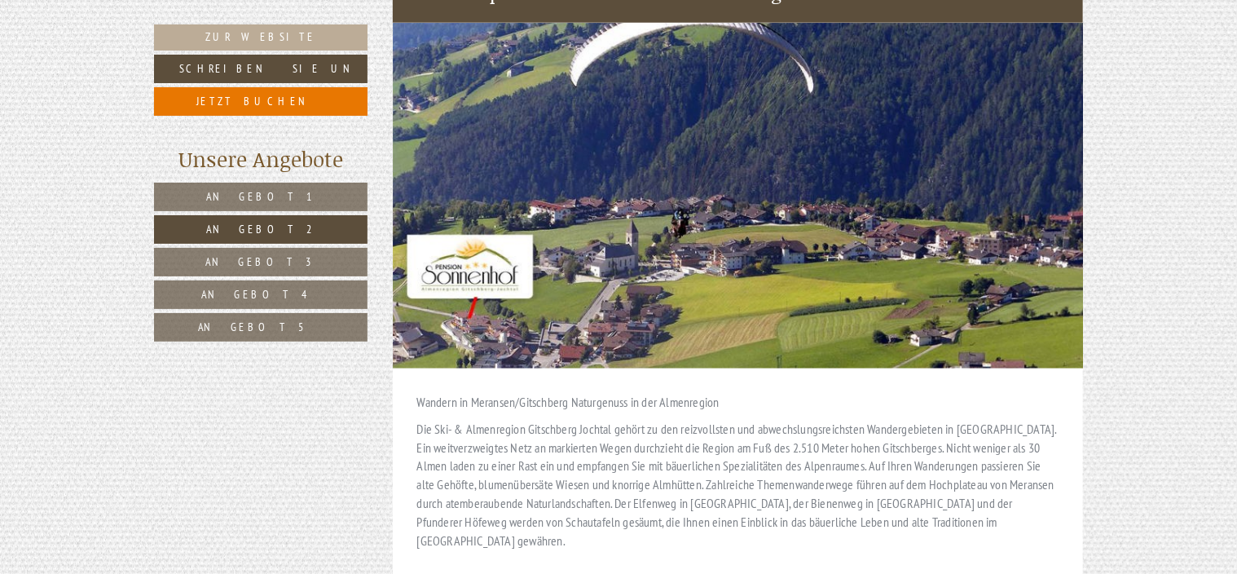
scroll to position [3921, 0]
click at [770, 166] on img at bounding box center [738, 196] width 691 height 345
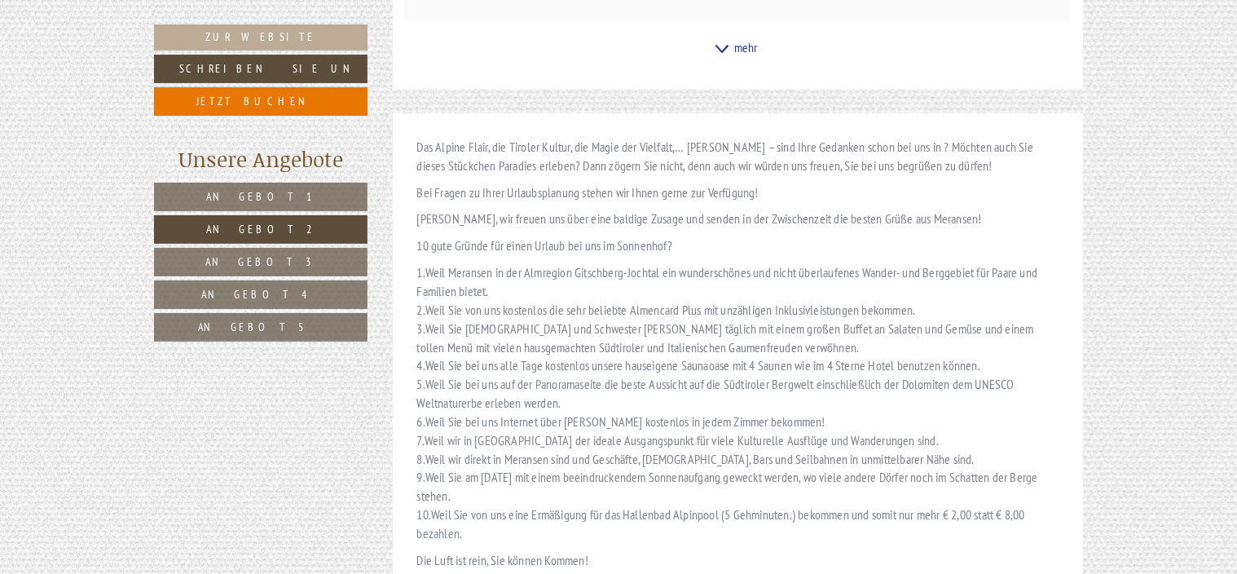
scroll to position [5704, 0]
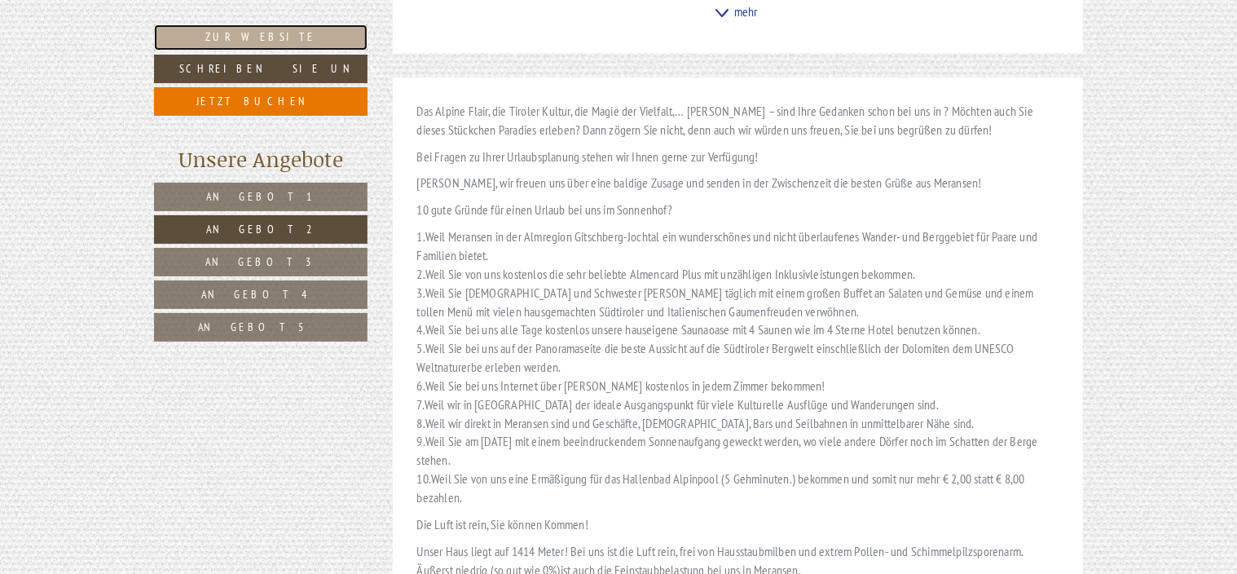
click at [249, 37] on link "Zur Website" at bounding box center [260, 37] width 213 height 26
click at [290, 225] on link "Angebot 2" at bounding box center [260, 229] width 213 height 29
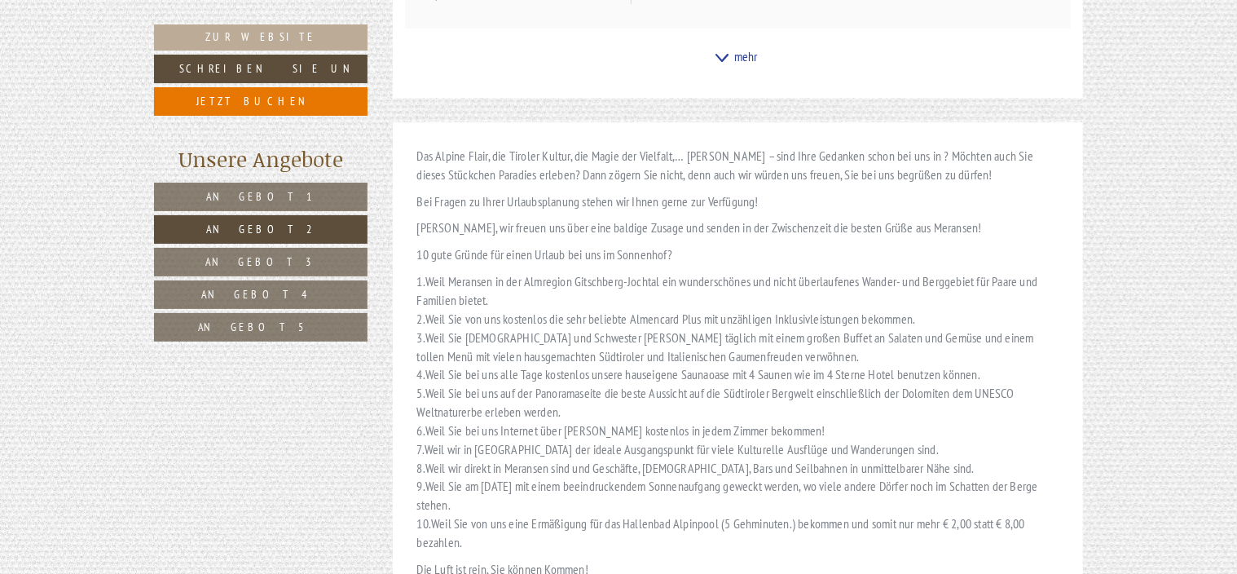
scroll to position [5684, 0]
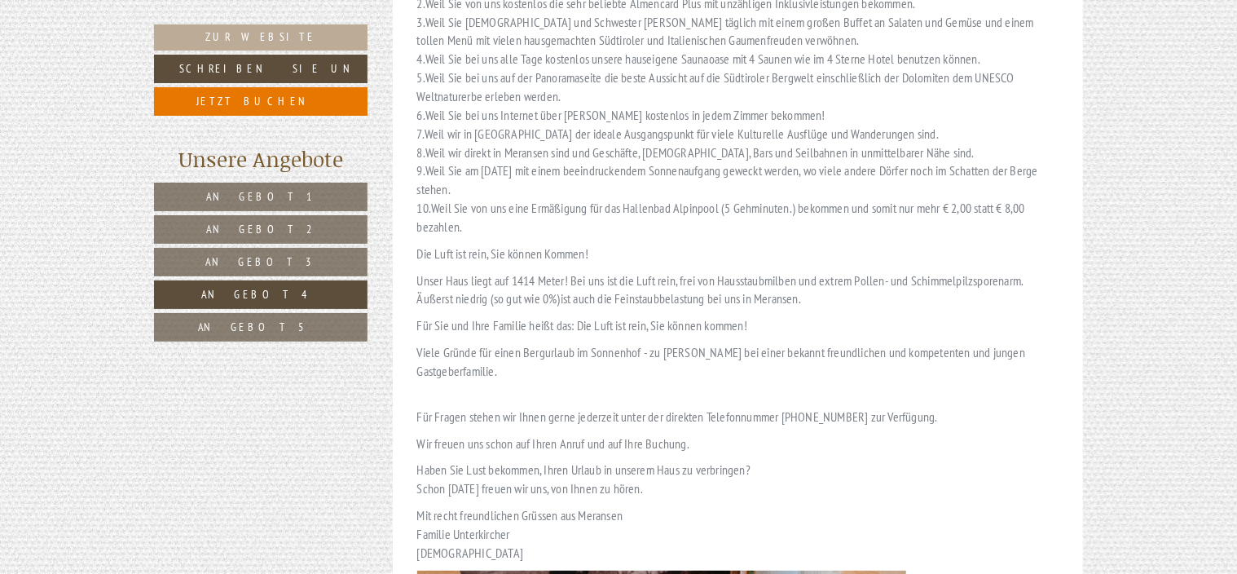
scroll to position [2723, 0]
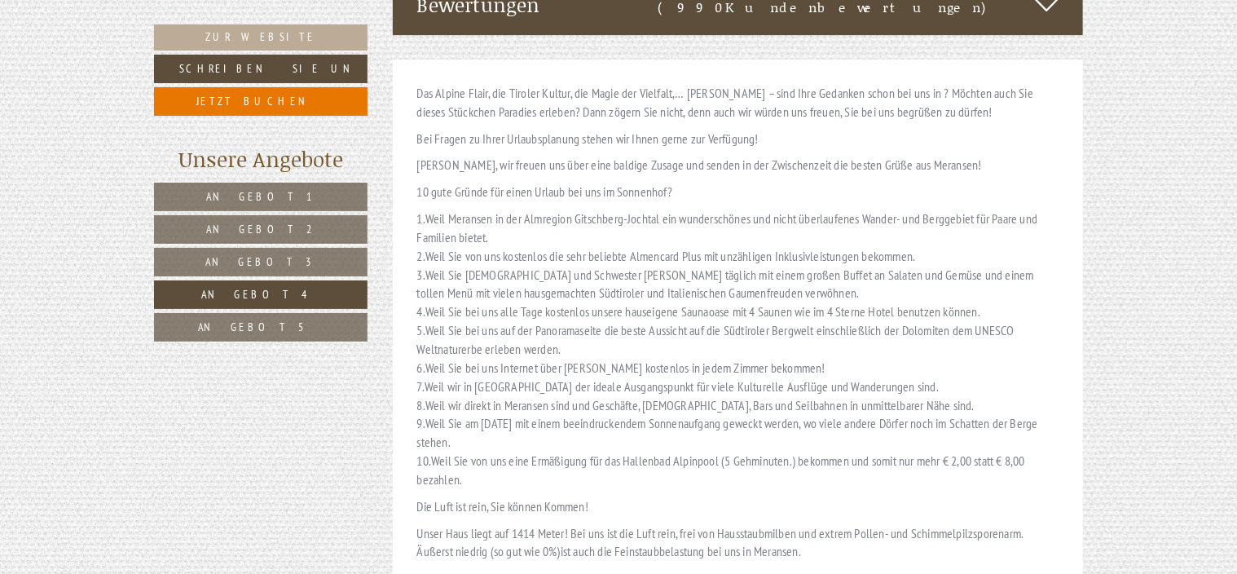
click at [288, 227] on link "Angebot 2" at bounding box center [260, 229] width 213 height 29
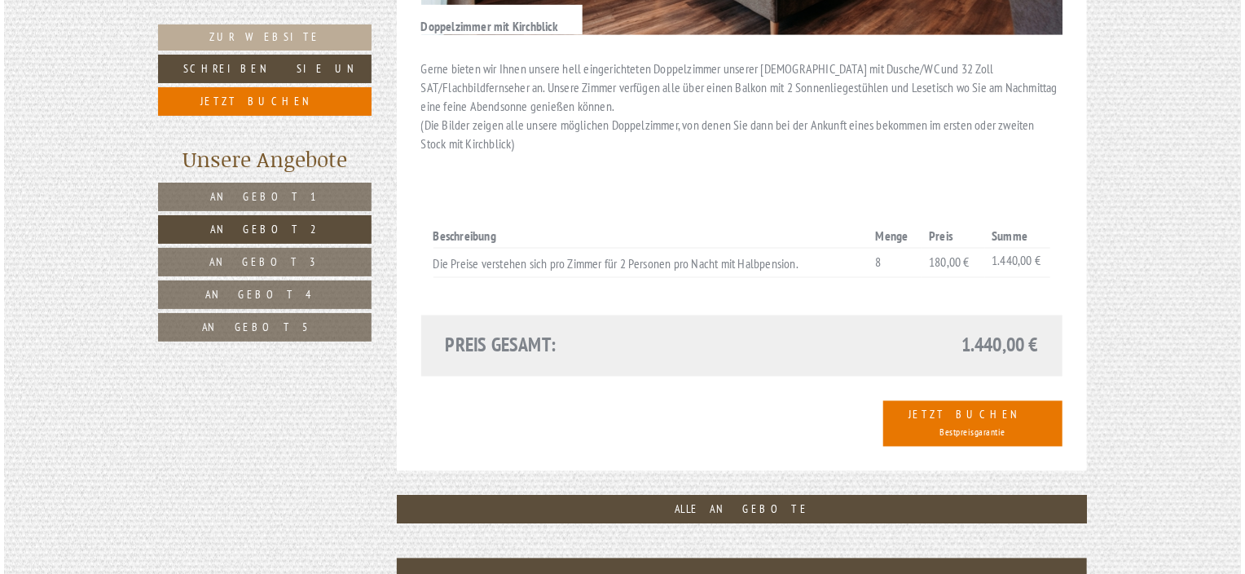
scroll to position [1313, 0]
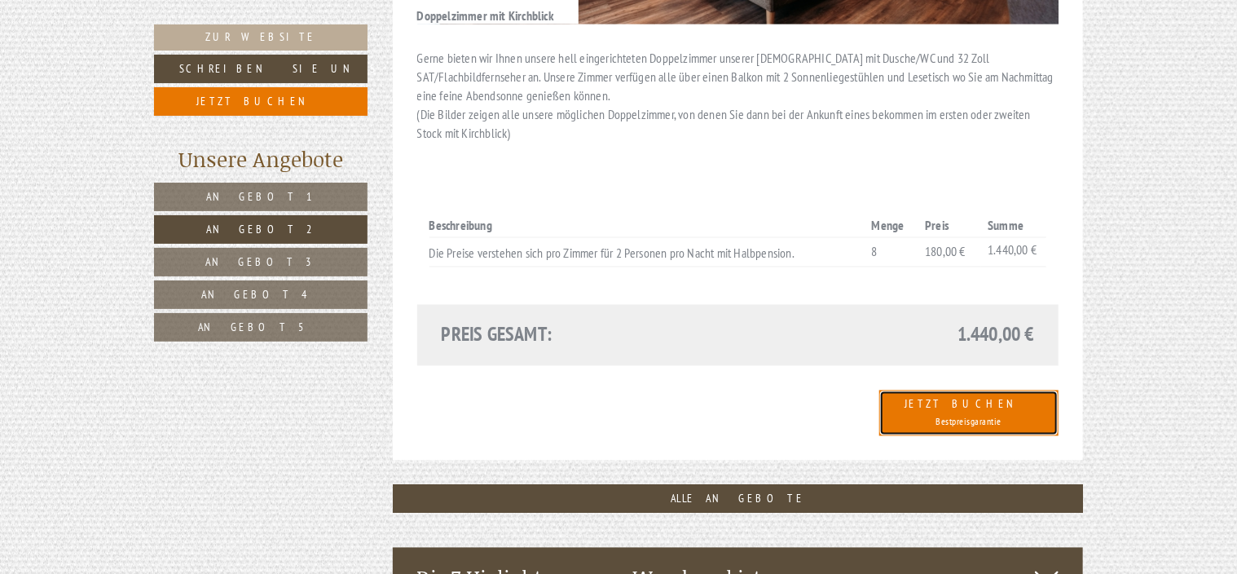
click at [1003, 390] on link "Jetzt Buchen Bestpreisgarantie" at bounding box center [968, 413] width 179 height 46
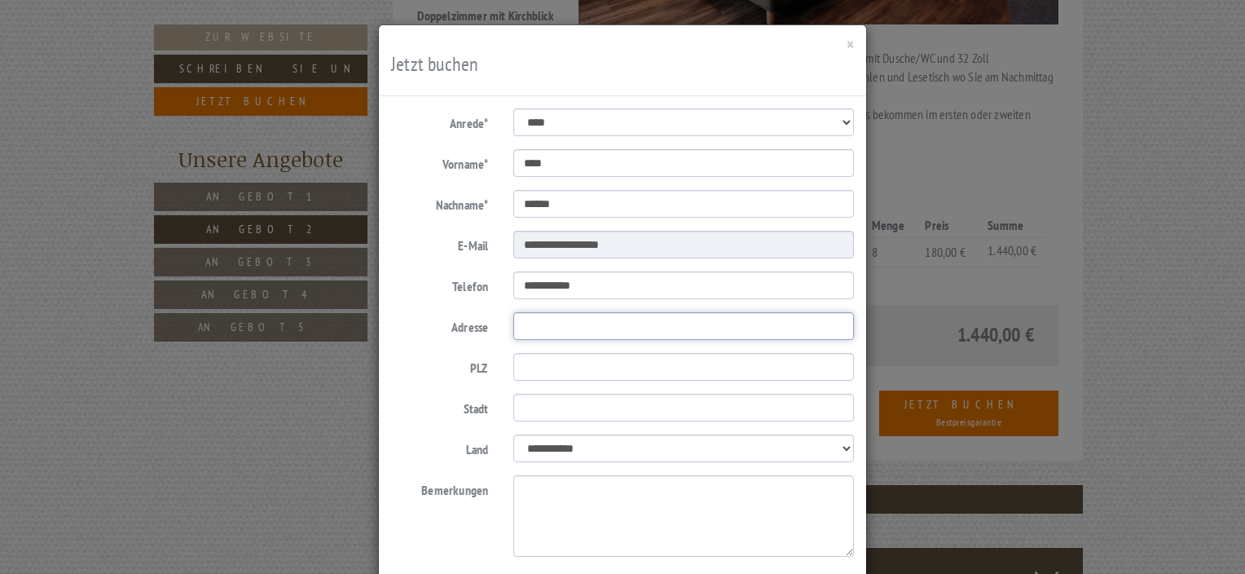
click at [534, 332] on input "Adresse" at bounding box center [683, 326] width 341 height 28
type input "**********"
type input "*****"
type input "********"
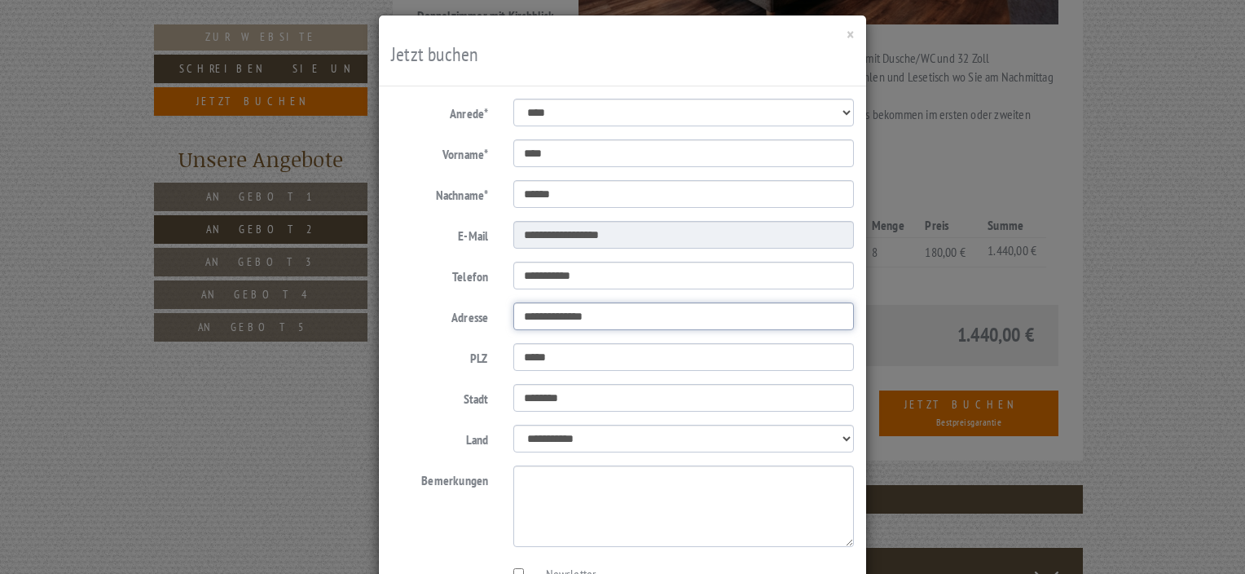
scroll to position [0, 0]
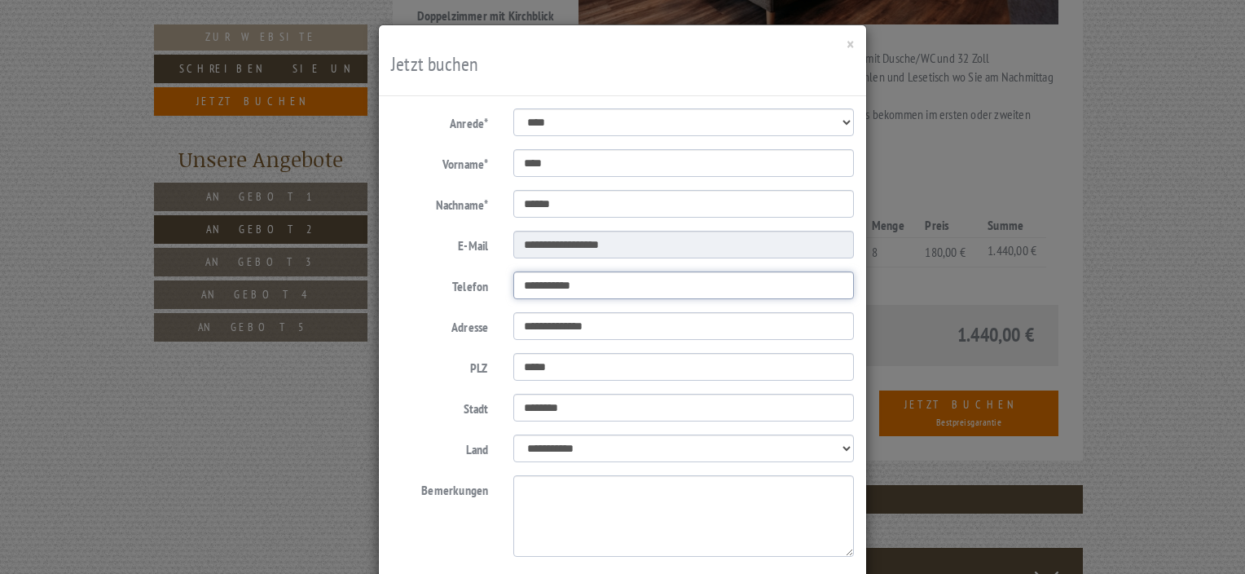
click at [521, 285] on input "**********" at bounding box center [683, 285] width 341 height 28
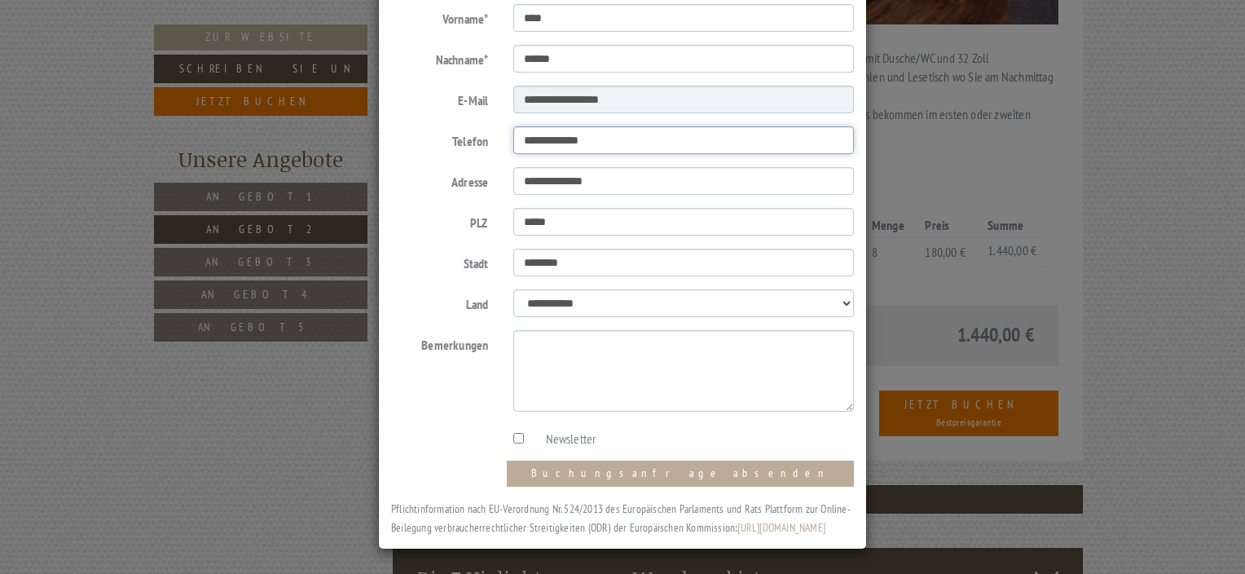
scroll to position [163, 0]
type input "**********"
click at [795, 460] on button "Buchungsanfrage absenden" at bounding box center [680, 473] width 347 height 26
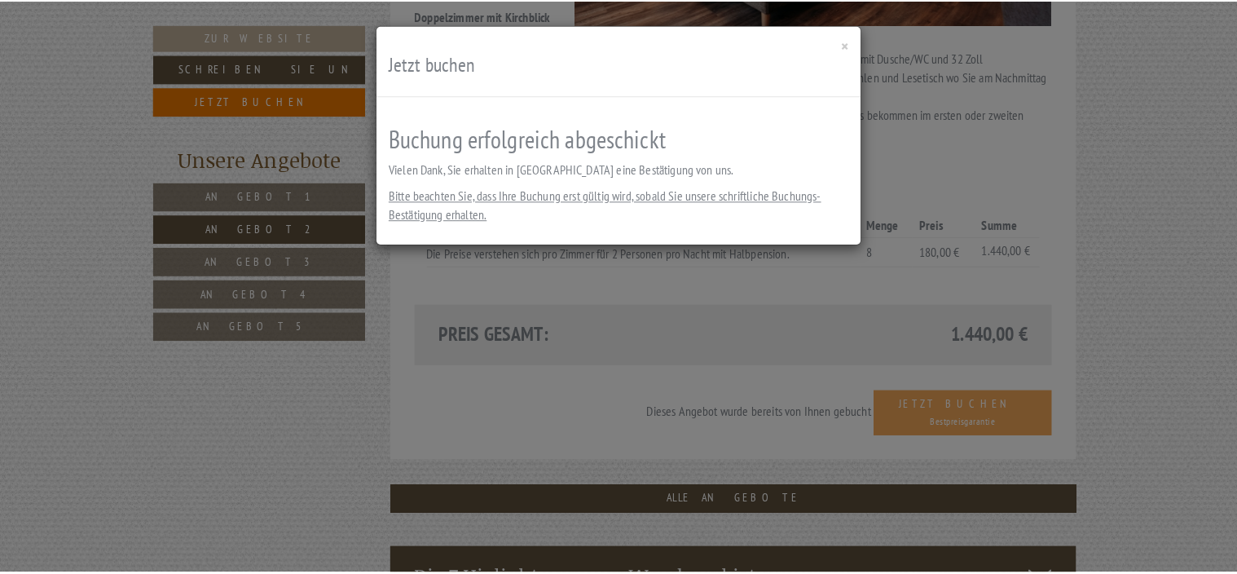
scroll to position [0, 0]
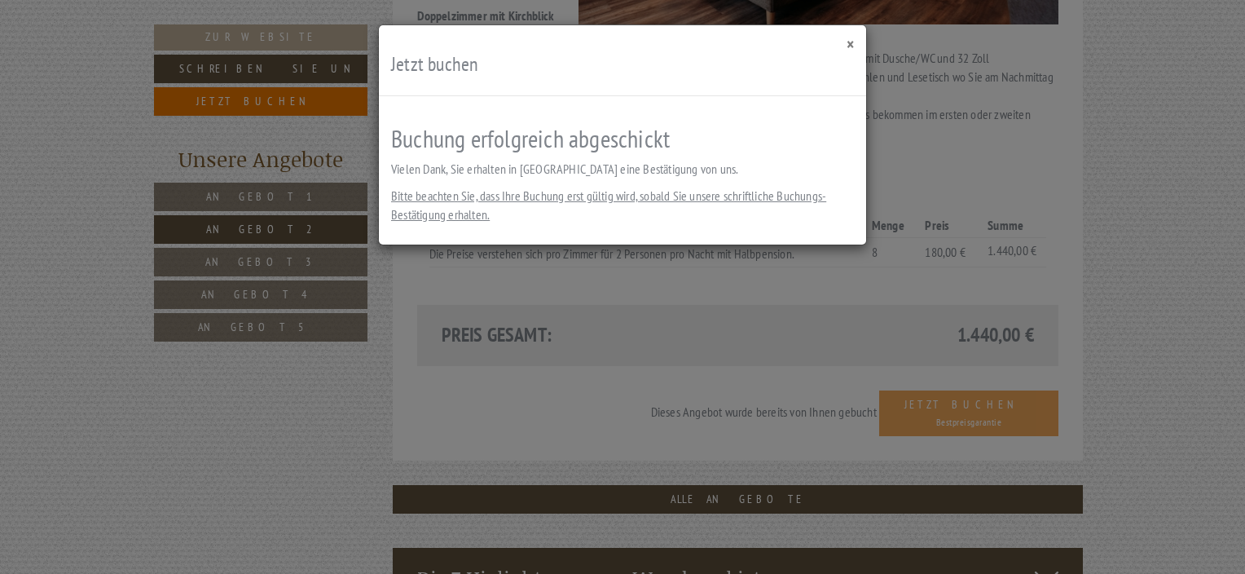
click at [853, 42] on button "×" at bounding box center [850, 44] width 7 height 17
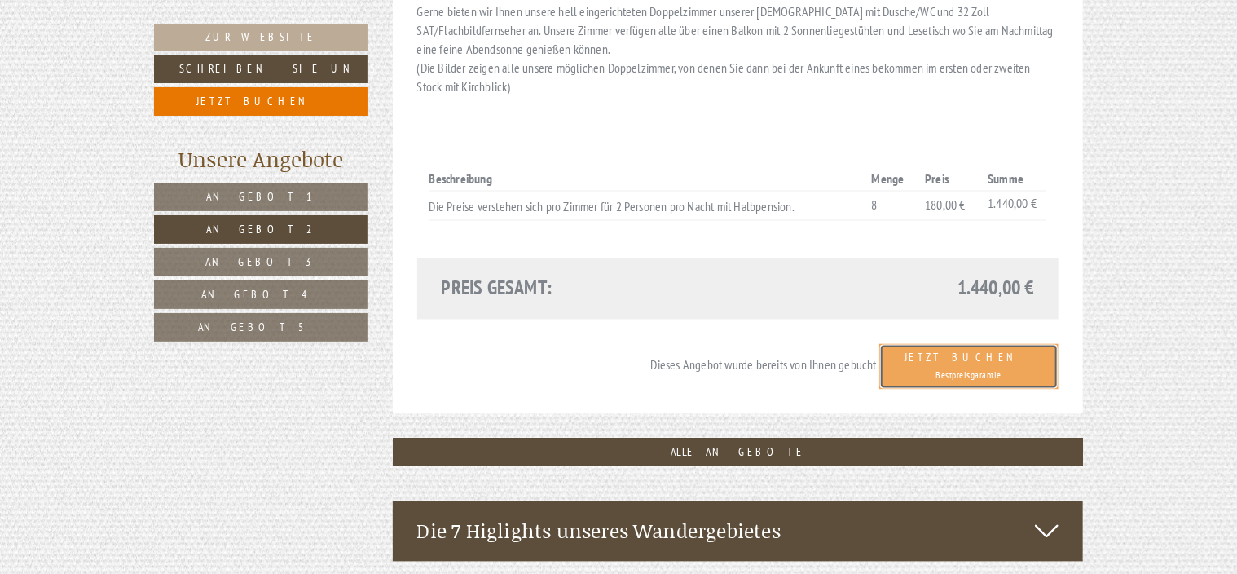
scroll to position [1476, 0]
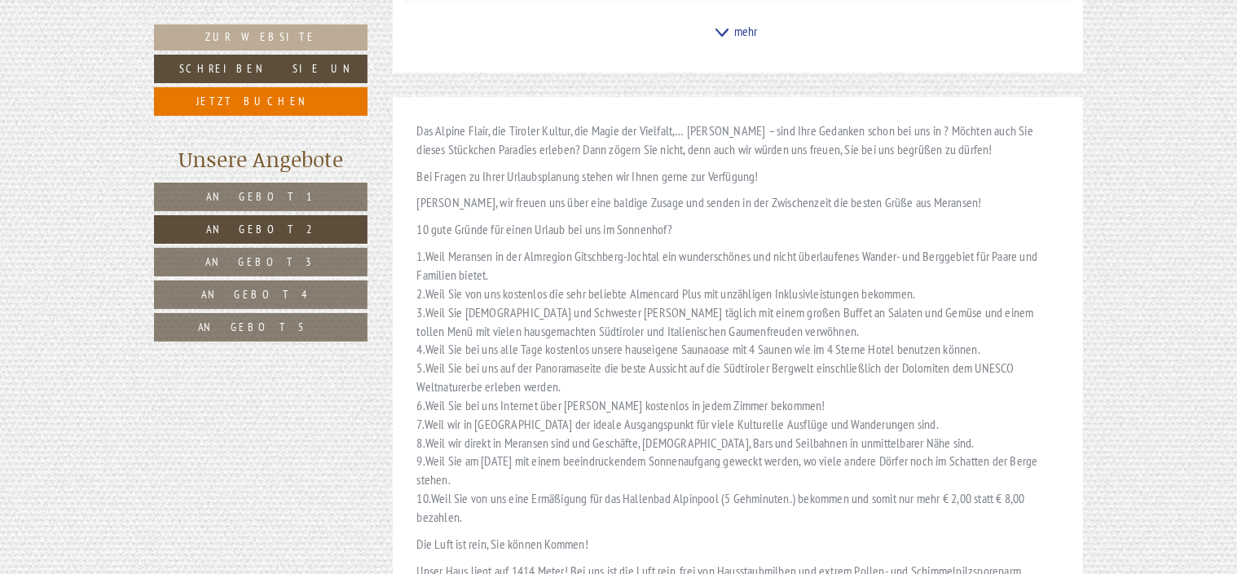
click at [306, 204] on link "Angebot 1" at bounding box center [260, 197] width 213 height 29
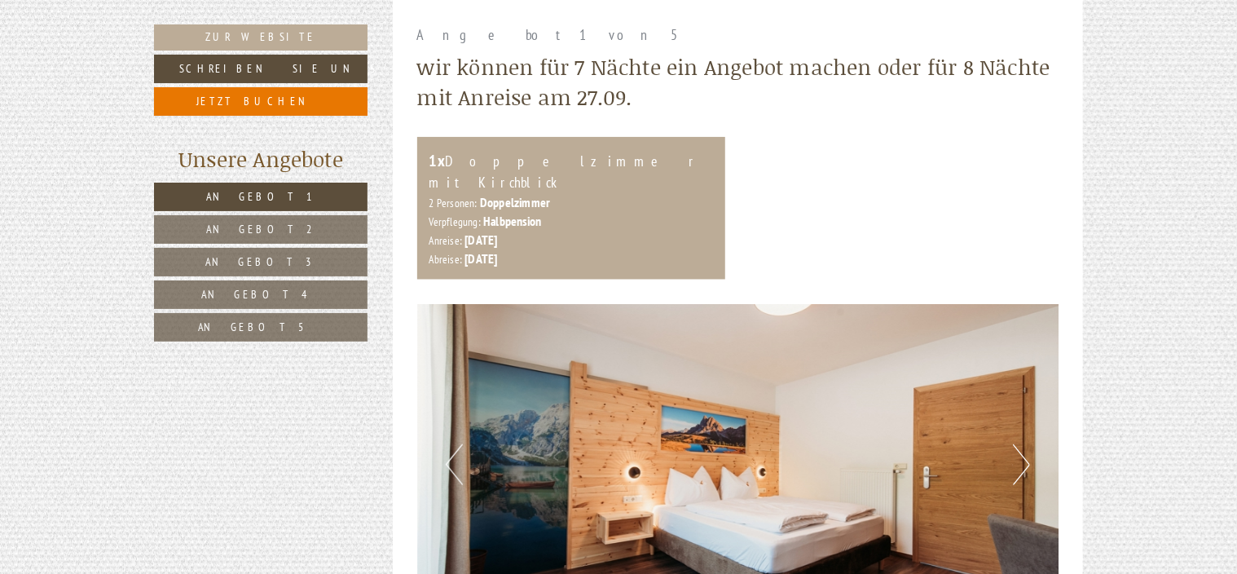
click at [292, 228] on link "Angebot 2" at bounding box center [260, 229] width 213 height 29
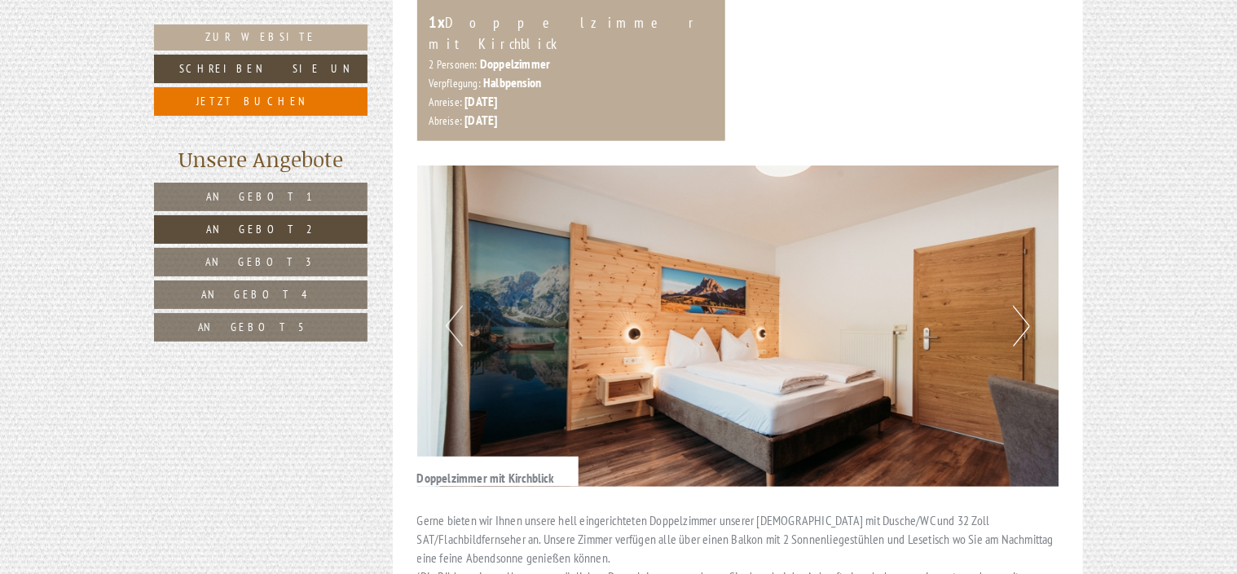
scroll to position [825, 0]
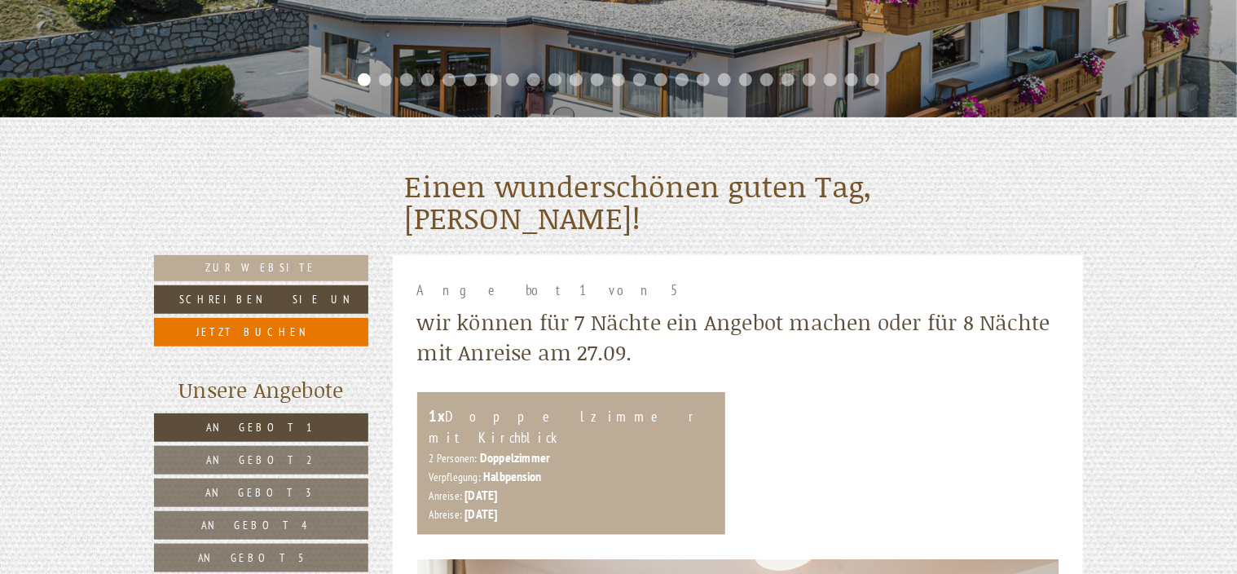
scroll to position [489, 0]
click at [277, 459] on span "Angebot 2" at bounding box center [261, 458] width 109 height 15
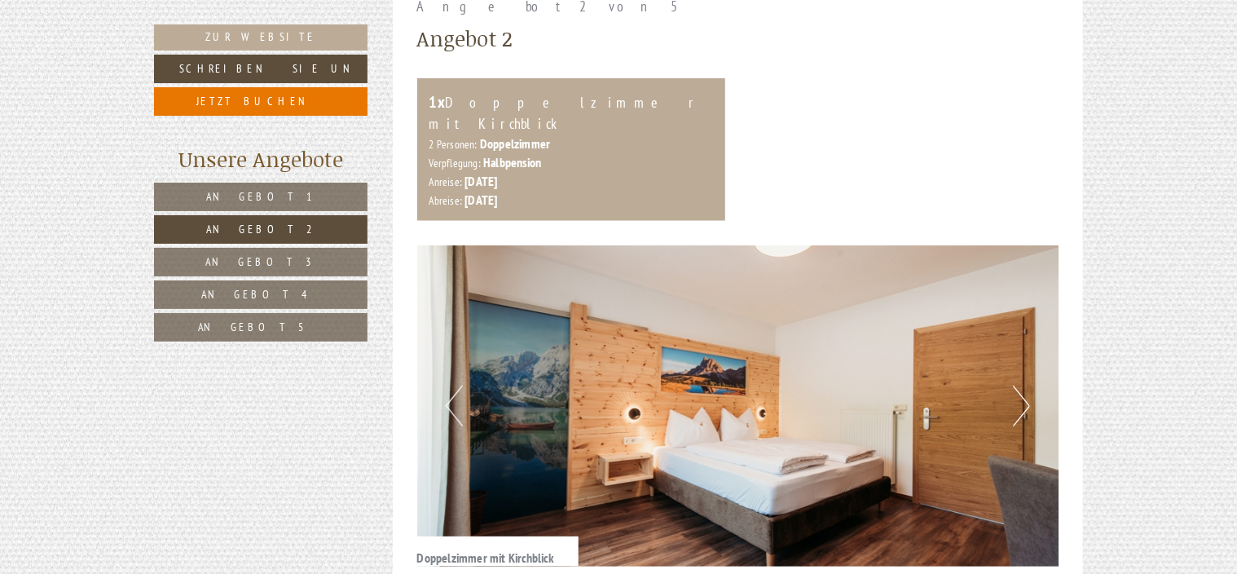
scroll to position [743, 0]
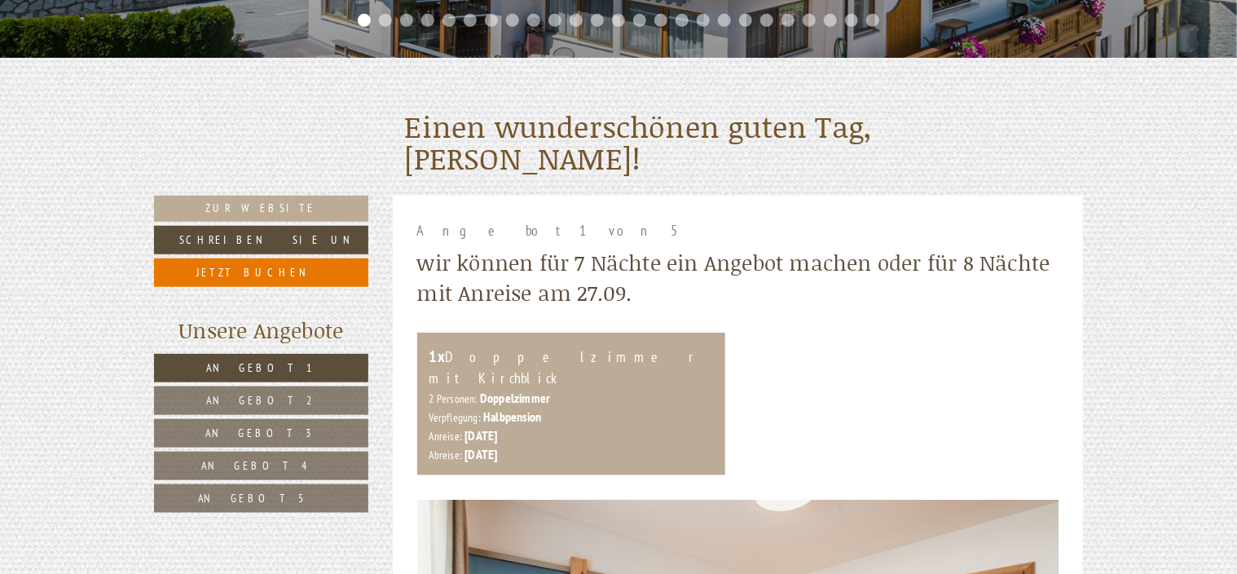
scroll to position [570, 0]
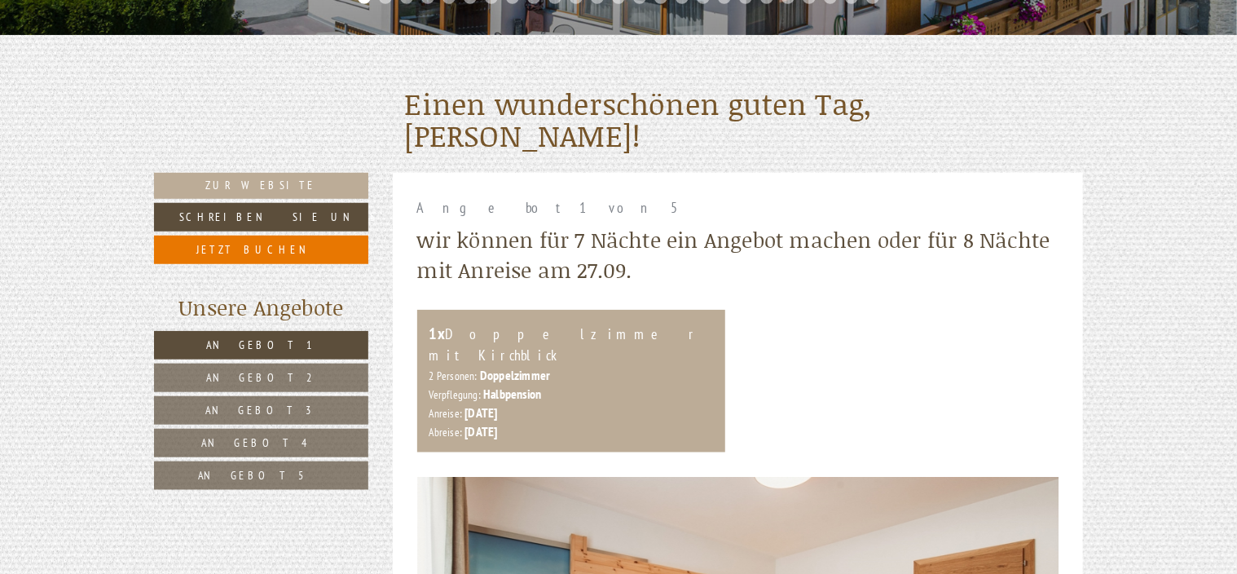
click at [300, 371] on link "Angebot 2" at bounding box center [261, 377] width 214 height 29
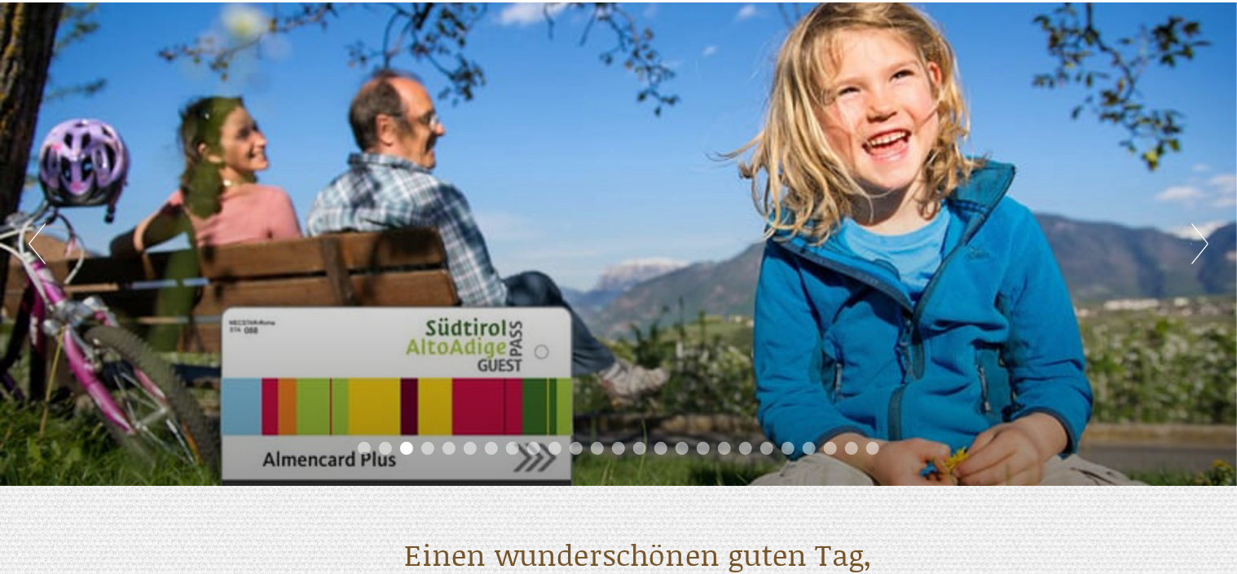
scroll to position [91, 0]
